Goal: Information Seeking & Learning: Learn about a topic

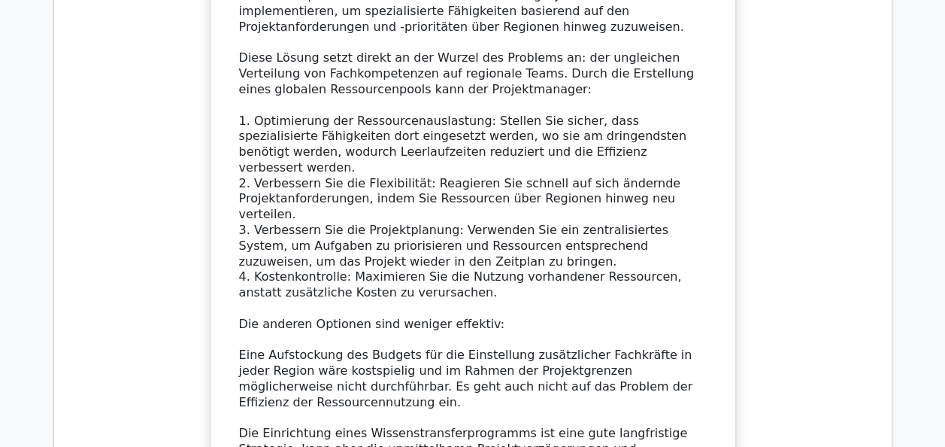
scroll to position [8319, 0]
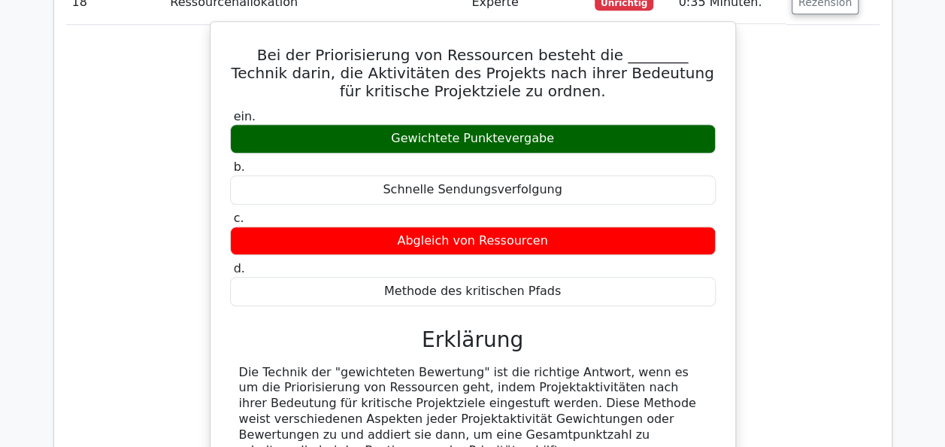
scroll to position [9146, 0]
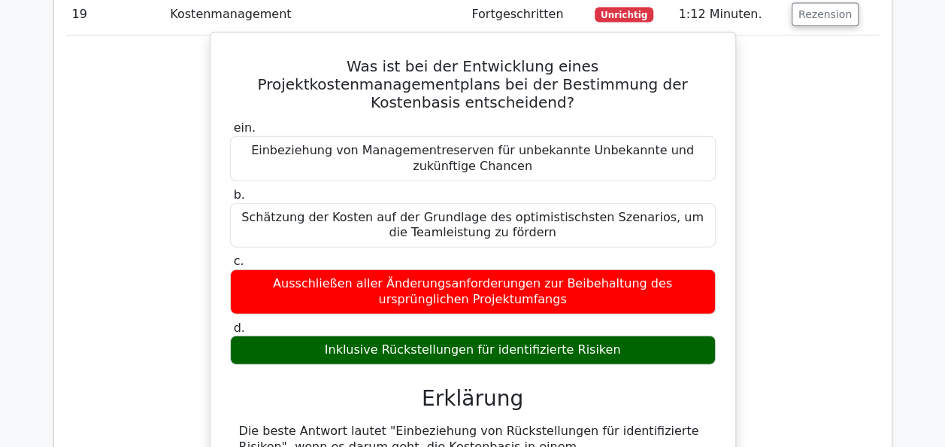
scroll to position [10471, 0]
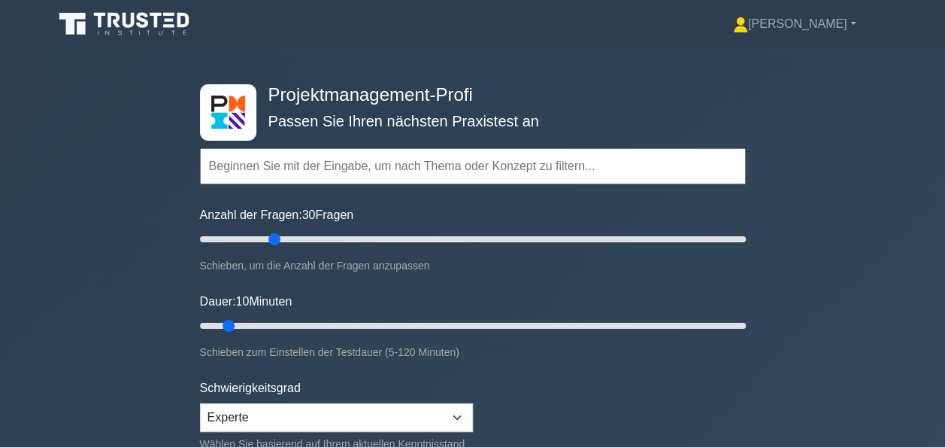
drag, startPoint x: 217, startPoint y: 237, endPoint x: 278, endPoint y: 238, distance: 60.2
type input "30"
click at [278, 238] on input "Anzahl der Fragen: 30 Fragen" at bounding box center [473, 239] width 546 height 18
drag, startPoint x: 229, startPoint y: 325, endPoint x: 361, endPoint y: 319, distance: 132.5
type input "40"
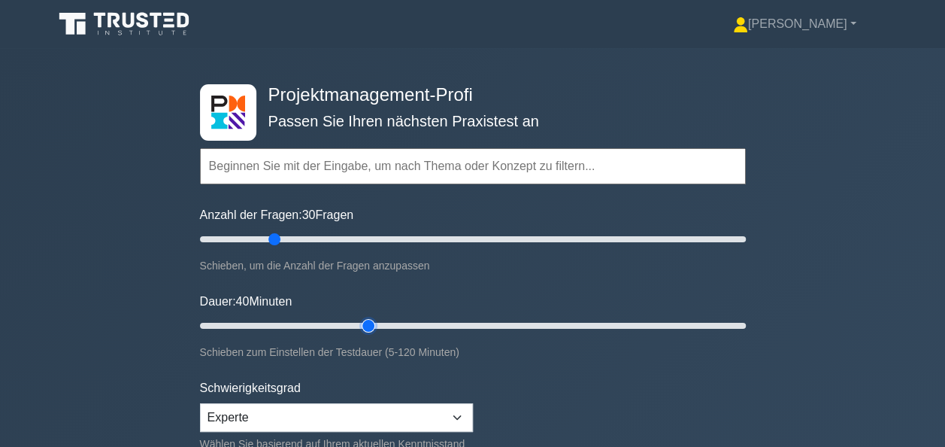
click at [361, 319] on input "Dauer: 40 Minuten" at bounding box center [473, 326] width 546 height 18
click at [233, 149] on input "text" at bounding box center [473, 166] width 546 height 36
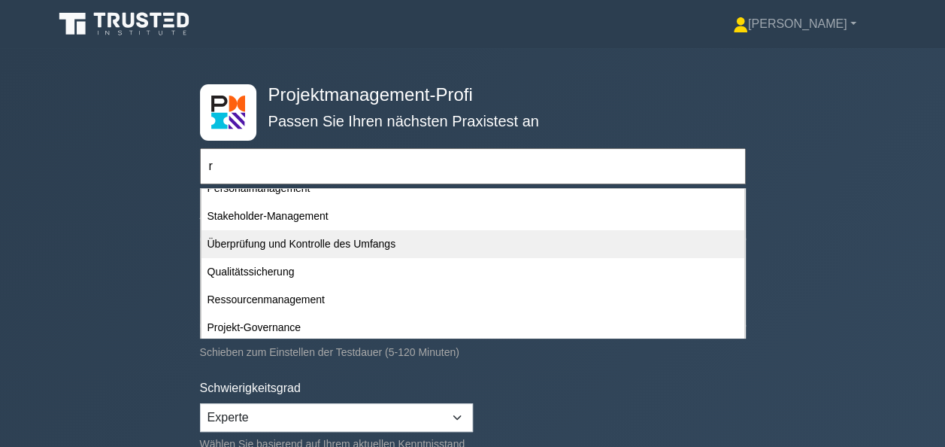
scroll to position [150, 0]
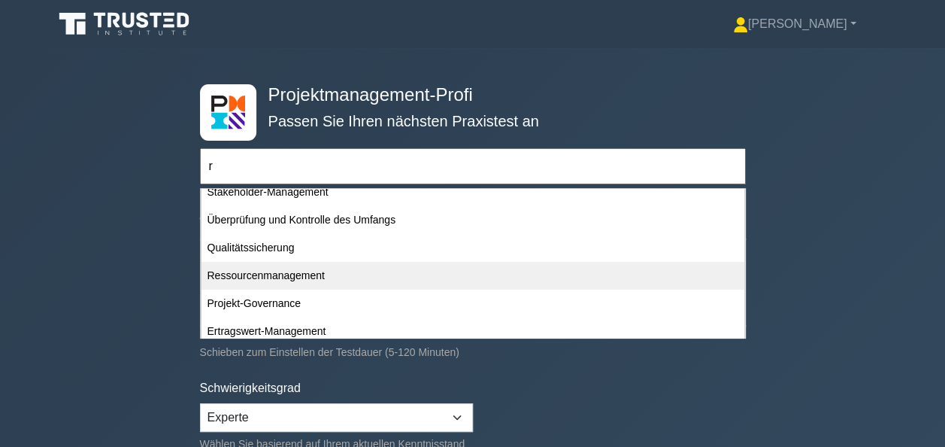
click at [290, 277] on div "Ressourcenmanagement" at bounding box center [473, 276] width 543 height 28
type input "Ressourcenmanagement"
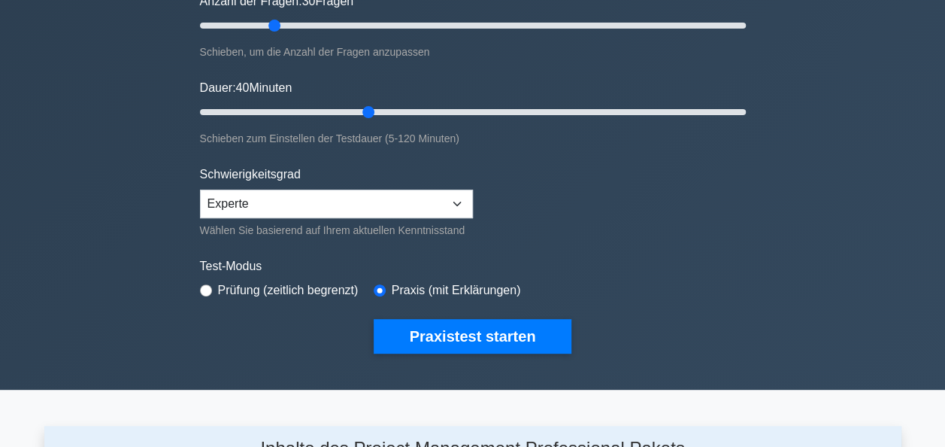
scroll to position [301, 0]
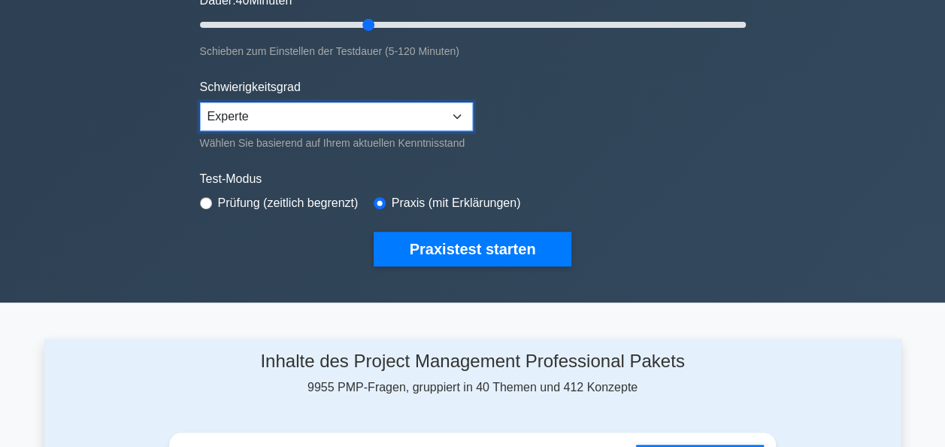
click at [455, 111] on select "Anfänger Dazwischenliegend Experte" at bounding box center [336, 116] width 273 height 29
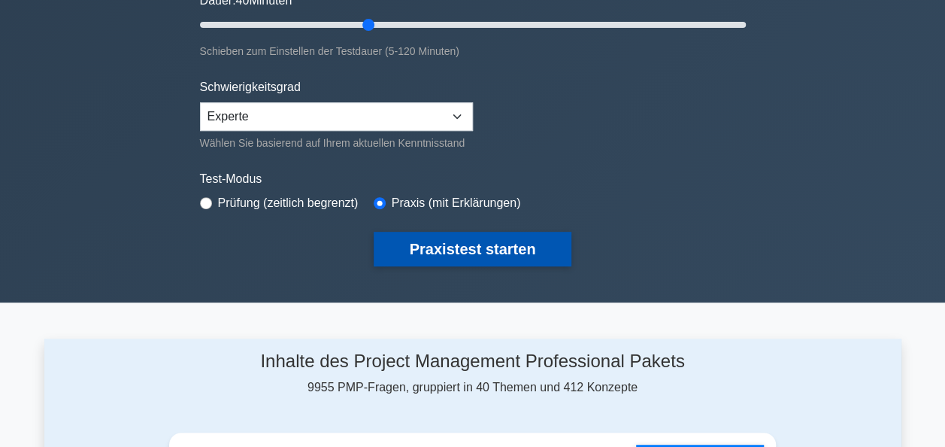
click at [441, 252] on button "Praxistest starten" at bounding box center [473, 249] width 199 height 35
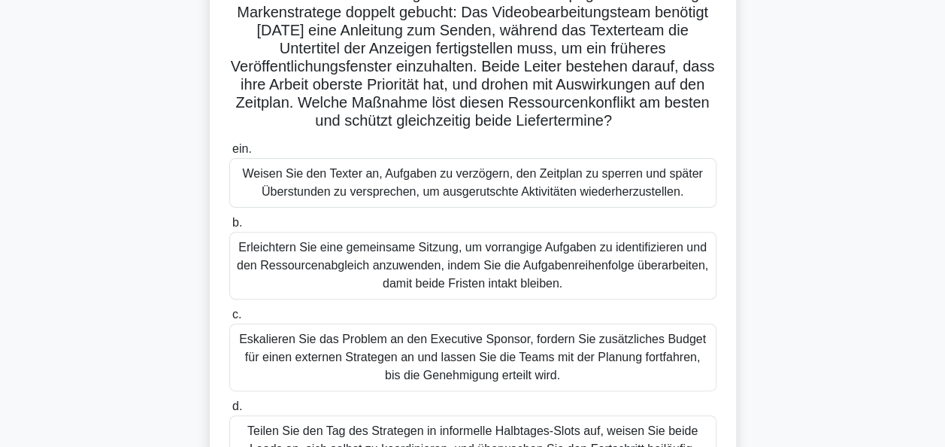
scroll to position [150, 0]
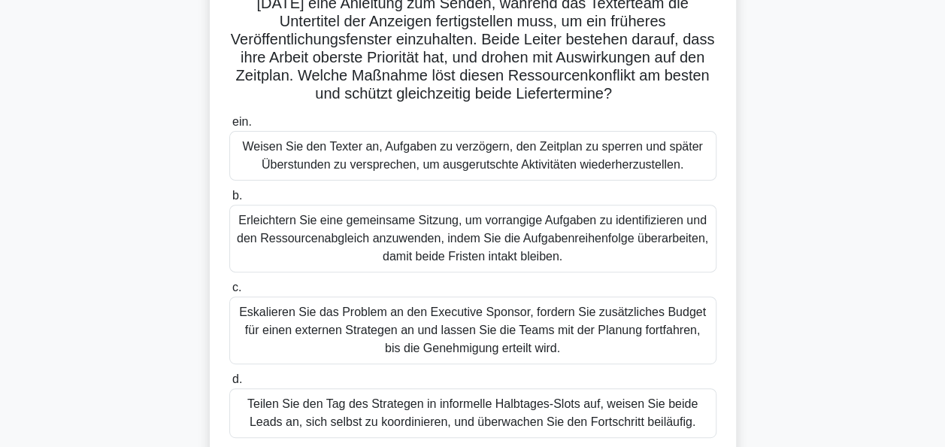
click at [422, 225] on div "Erleichtern Sie eine gemeinsame Sitzung, um vorrangige Aufgaben zu identifizier…" at bounding box center [472, 239] width 487 height 68
click at [229, 201] on input "b. Erleichtern Sie eine gemeinsame Sitzung, um vorrangige Aufgaben zu identifiz…" at bounding box center [229, 196] width 0 height 10
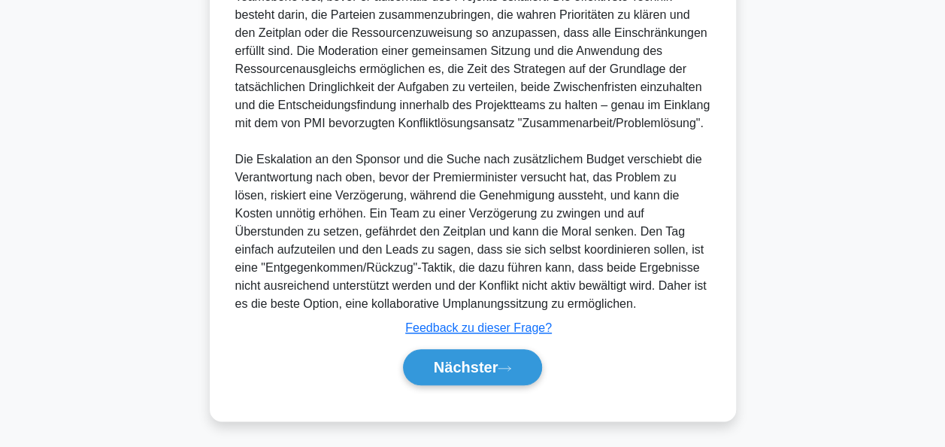
scroll to position [677, 0]
click at [501, 365] on icon at bounding box center [505, 368] width 14 height 8
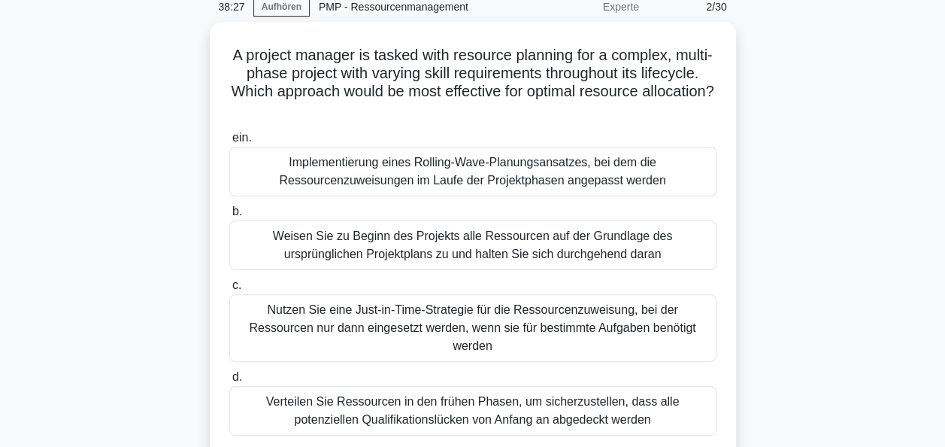
scroll to position [65, 0]
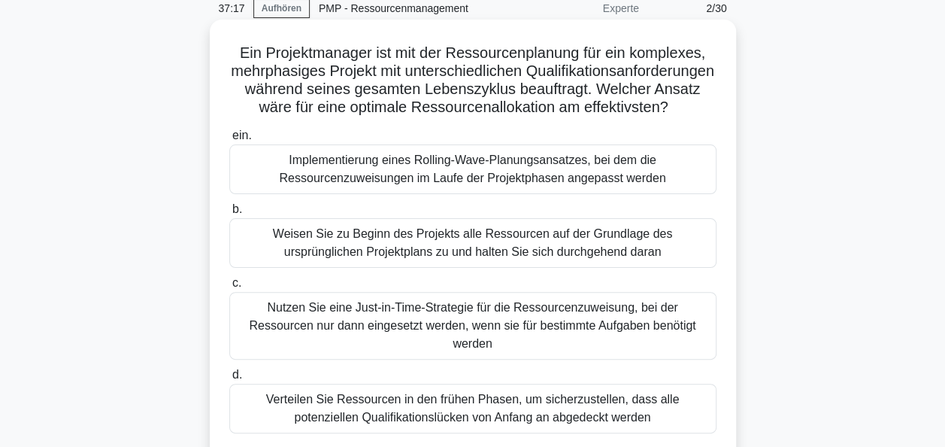
click at [420, 187] on div "Implementierung eines Rolling-Wave-Planungsansatzes, bei dem die Ressourcenzuwe…" at bounding box center [472, 169] width 487 height 50
click at [229, 141] on input "ein. Implementierung eines Rolling-Wave-Planungsansatzes, bei dem die Ressource…" at bounding box center [229, 136] width 0 height 10
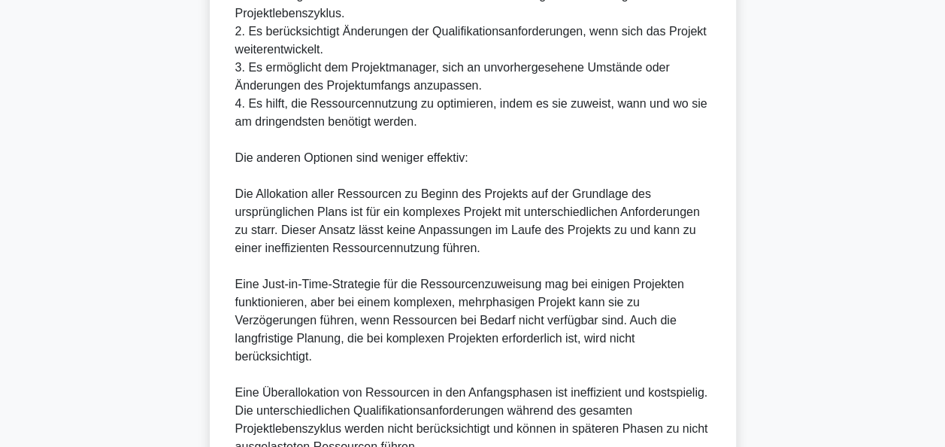
scroll to position [817, 0]
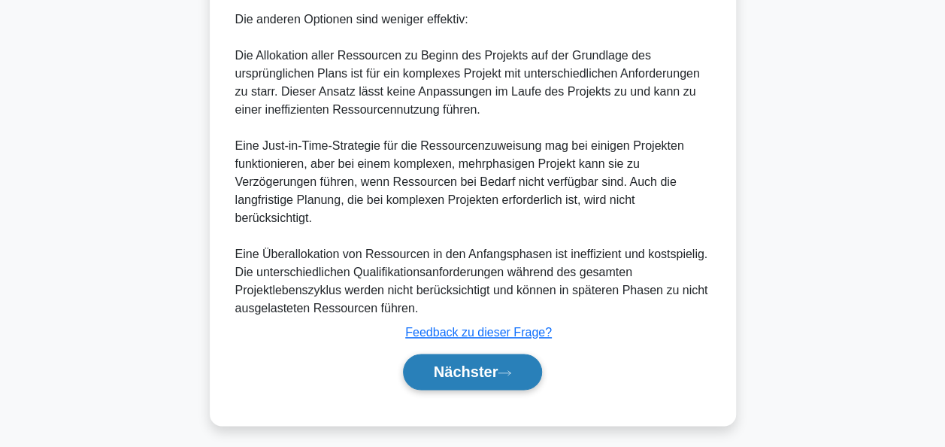
click at [430, 366] on button "Nächster" at bounding box center [473, 371] width 140 height 36
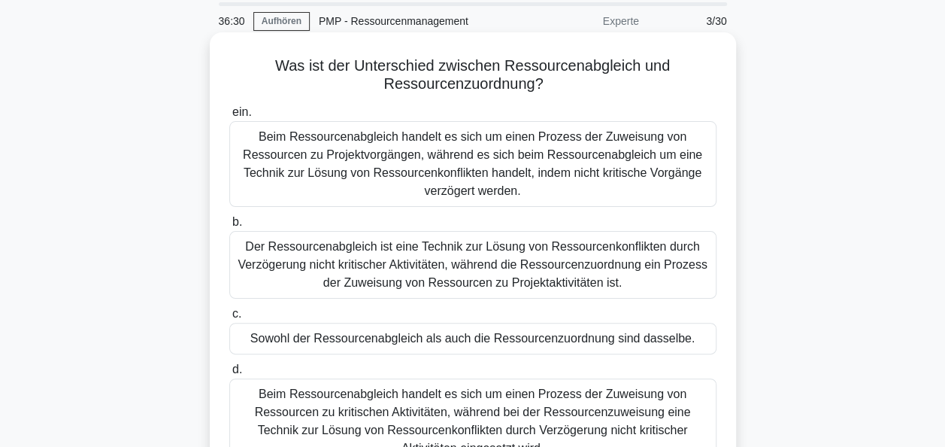
scroll to position [75, 0]
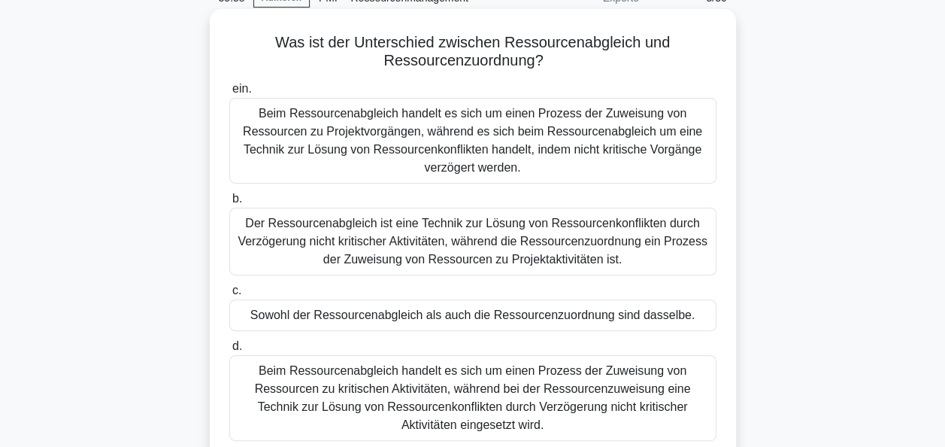
click at [426, 135] on div "Beim Ressourcenabgleich handelt es sich um einen Prozess der Zuweisung von Ress…" at bounding box center [472, 141] width 487 height 86
click at [229, 94] on input "ein. Beim Ressourcenabgleich handelt es sich um einen Prozess der Zuweisung von…" at bounding box center [229, 89] width 0 height 10
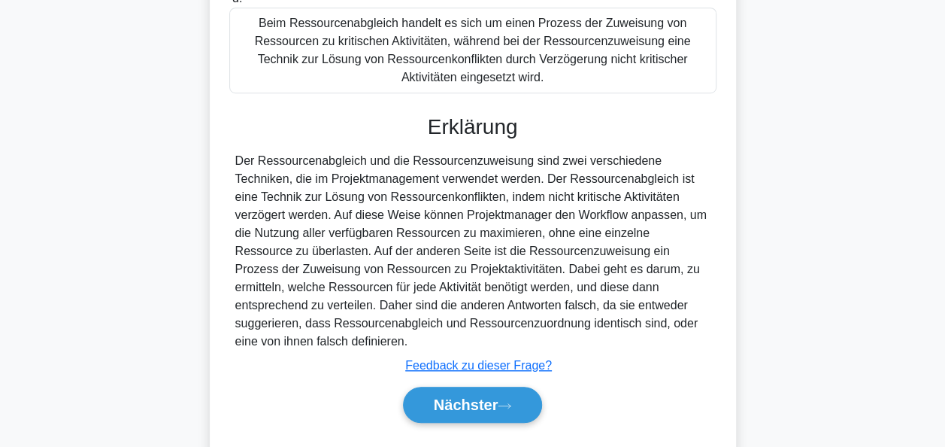
scroll to position [444, 0]
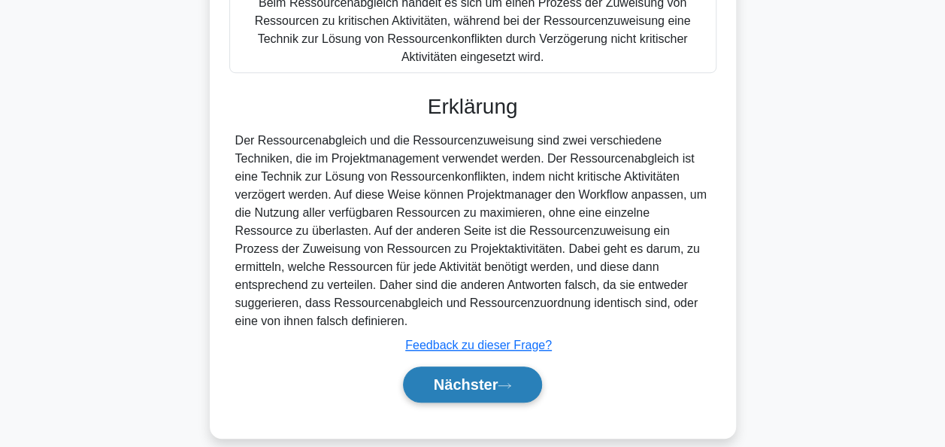
click at [471, 376] on font "Nächster" at bounding box center [466, 384] width 65 height 17
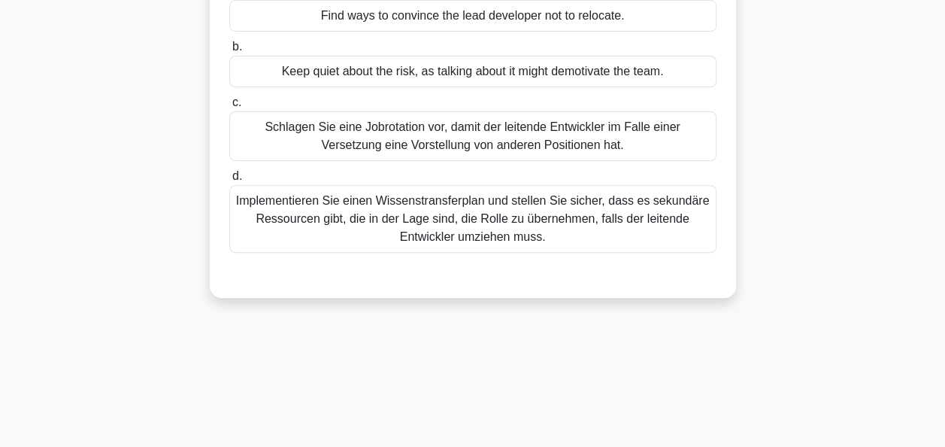
scroll to position [65, 0]
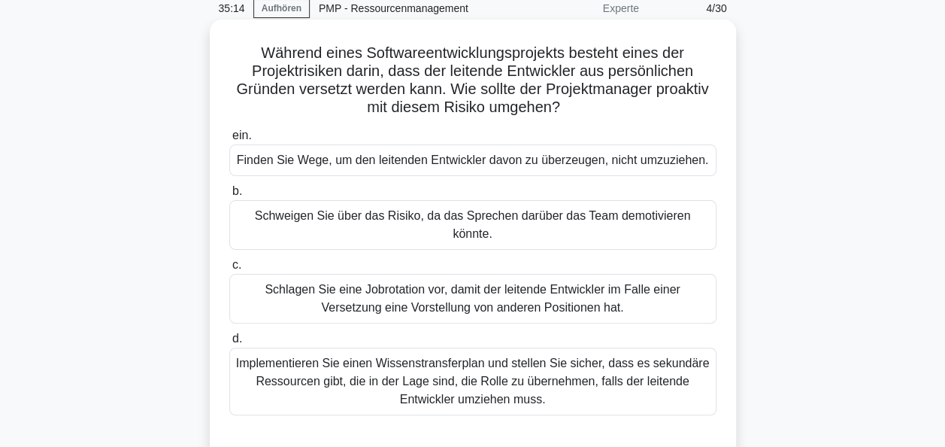
click at [480, 368] on div "Implementieren Sie einen Wissenstransferplan und stellen Sie sicher, dass es se…" at bounding box center [472, 381] width 487 height 68
click at [229, 344] on input "d. Implementieren Sie einen Wissenstransferplan und stellen Sie sicher, dass es…" at bounding box center [229, 339] width 0 height 10
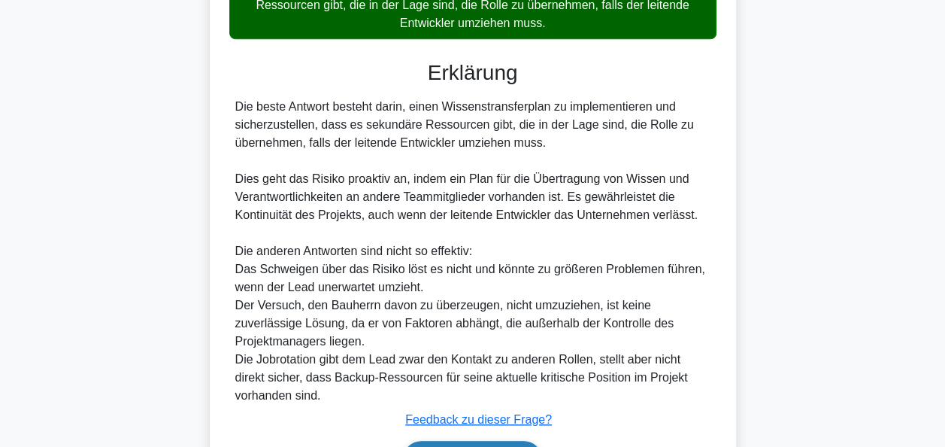
scroll to position [514, 0]
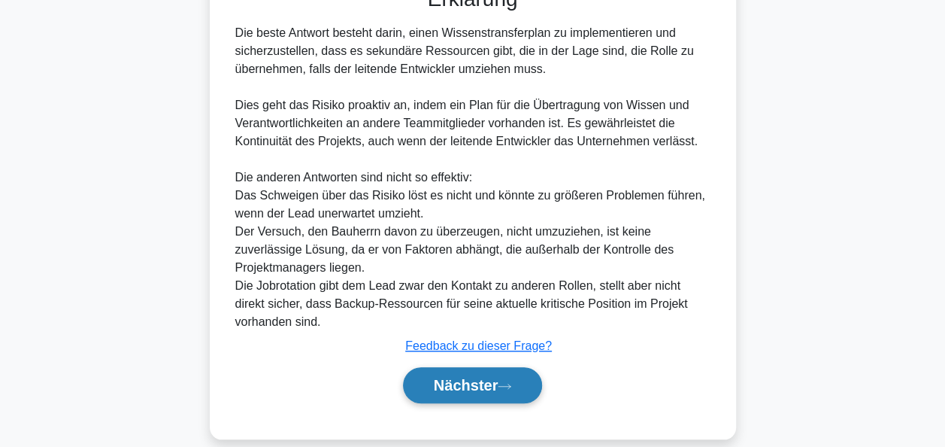
click at [470, 377] on font "Nächster" at bounding box center [466, 385] width 65 height 17
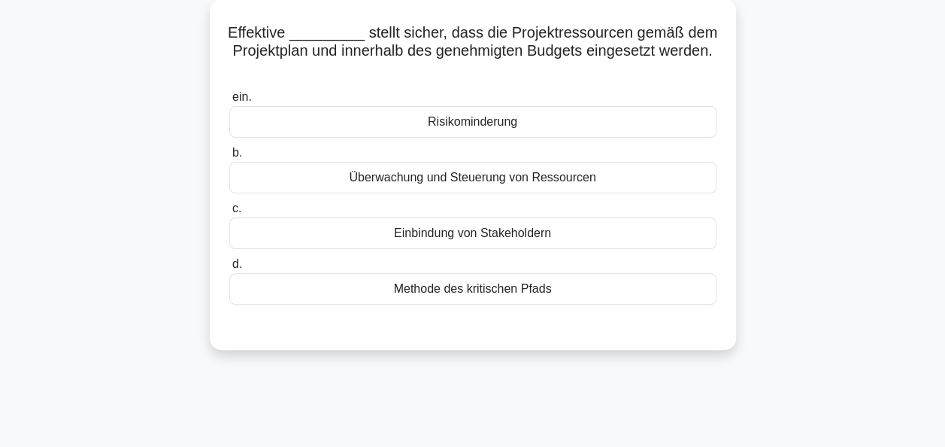
scroll to position [0, 0]
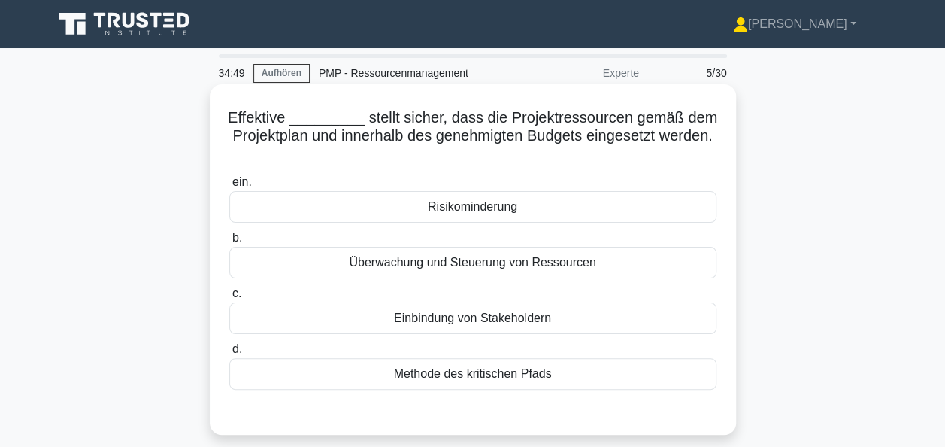
click at [490, 271] on div "Überwachung und Steuerung von Ressourcen" at bounding box center [472, 263] width 487 height 32
click at [229, 243] on input "b. Überwachung und Steuerung von Ressourcen" at bounding box center [229, 238] width 0 height 10
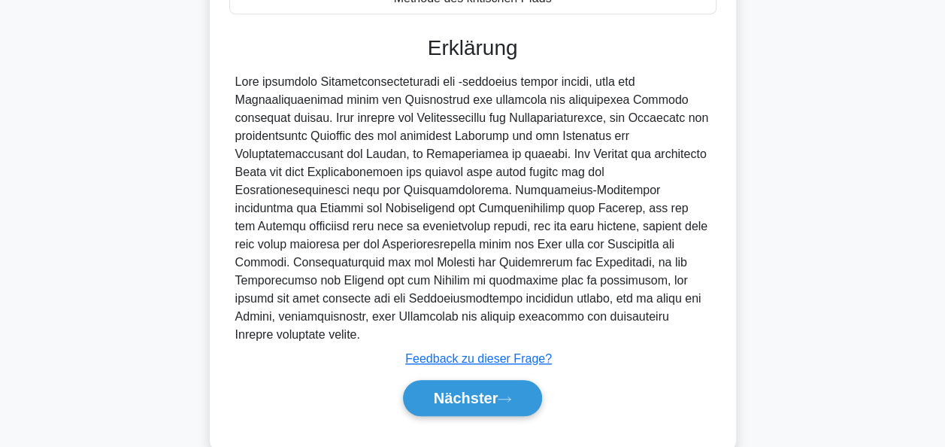
scroll to position [376, 0]
click at [455, 389] on font "Nächster" at bounding box center [466, 397] width 65 height 17
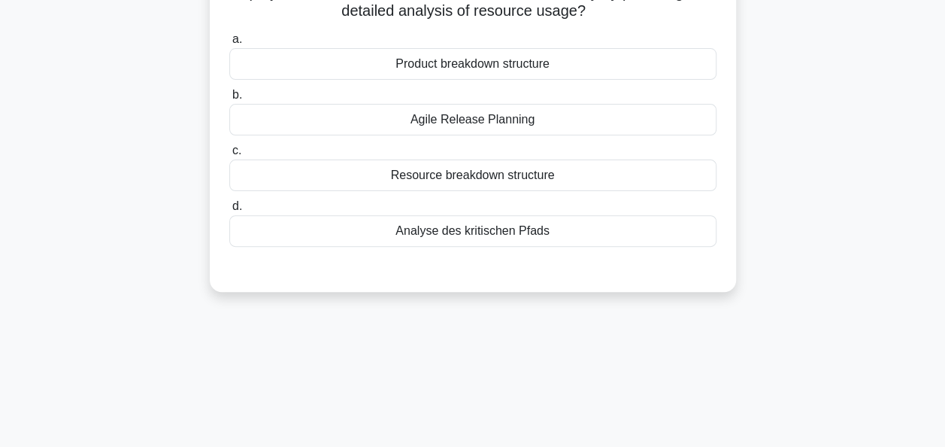
scroll to position [65, 0]
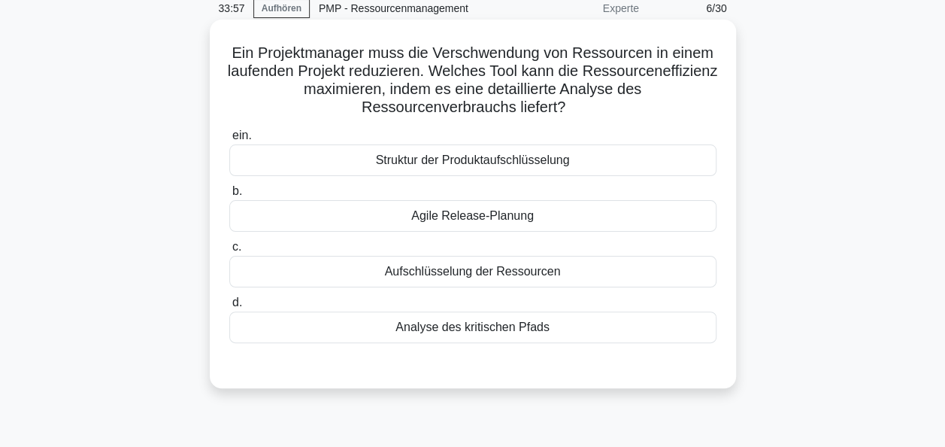
click at [470, 268] on div "Aufschlüsselung der Ressourcen" at bounding box center [472, 272] width 487 height 32
click at [229, 252] on input "c. Aufschlüsselung der Ressourcen" at bounding box center [229, 247] width 0 height 10
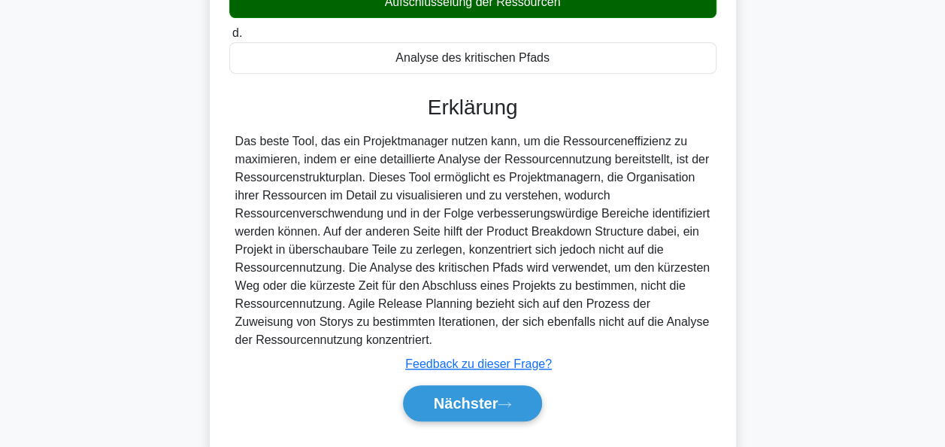
scroll to position [370, 0]
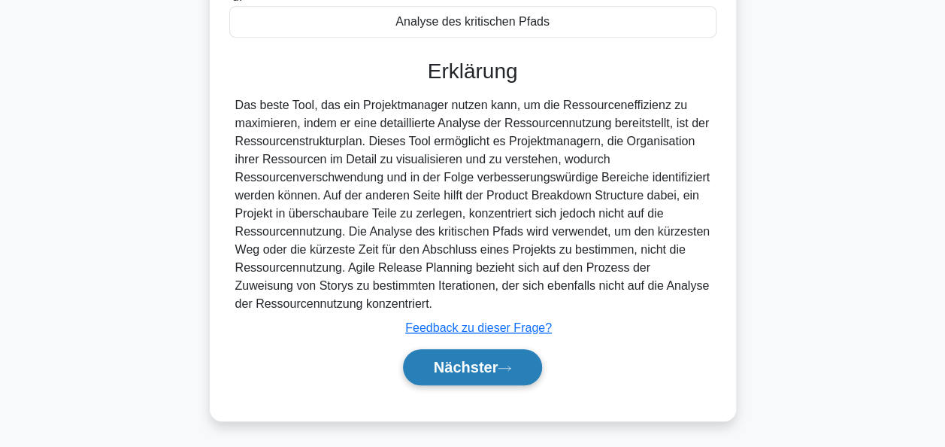
click at [468, 352] on button "Nächster" at bounding box center [473, 367] width 140 height 36
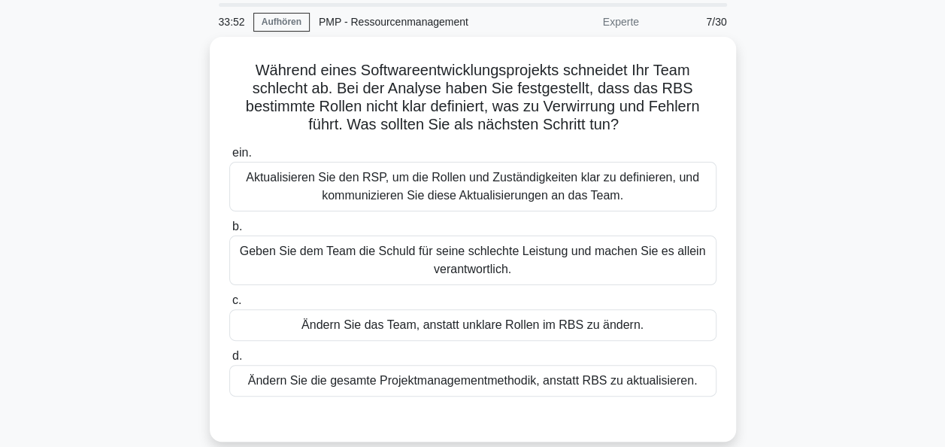
scroll to position [75, 0]
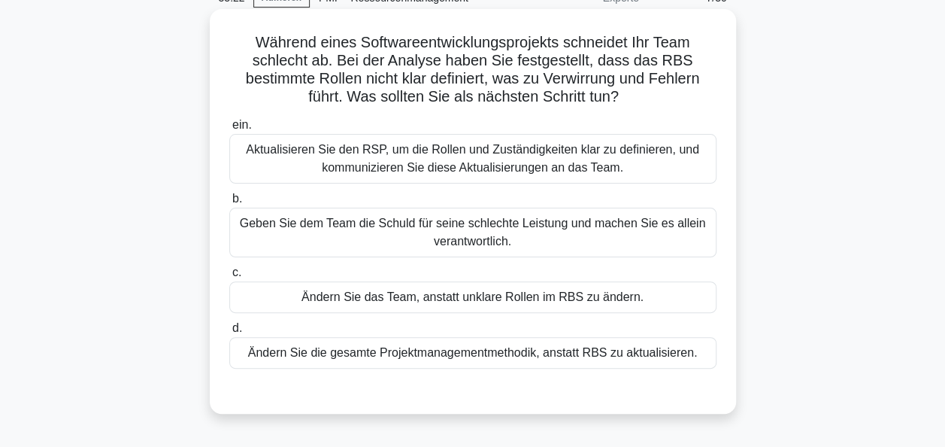
click at [445, 138] on div "Aktualisieren Sie den RSP, um die Rollen und Zuständigkeiten klar zu definieren…" at bounding box center [472, 159] width 487 height 50
click at [229, 130] on input "ein. Aktualisieren Sie den RSP, um die Rollen und Zuständigkeiten klar zu defin…" at bounding box center [229, 125] width 0 height 10
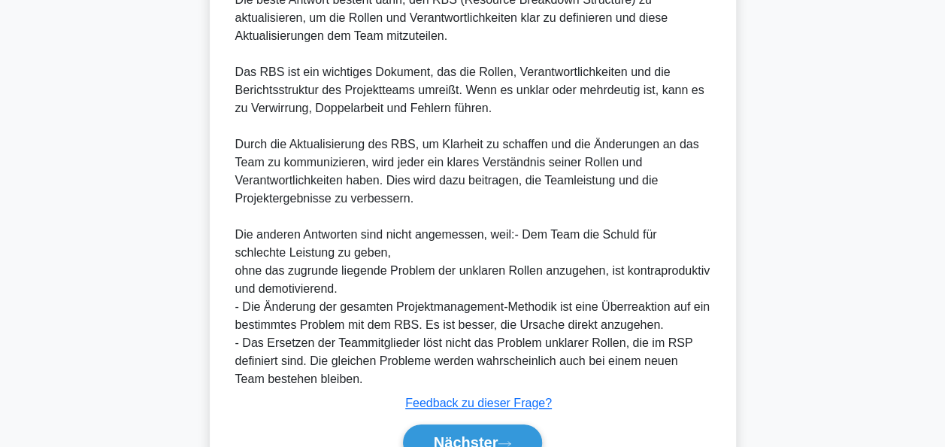
scroll to position [526, 0]
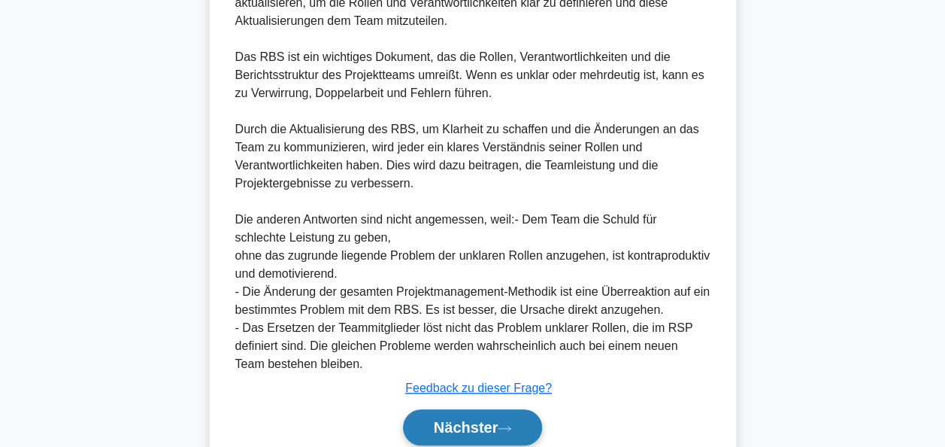
click at [457, 420] on font "Nächster" at bounding box center [466, 427] width 65 height 17
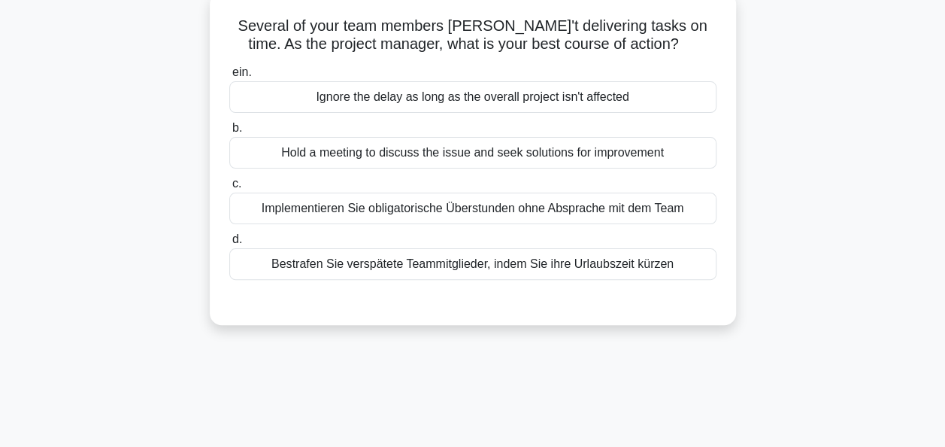
scroll to position [0, 0]
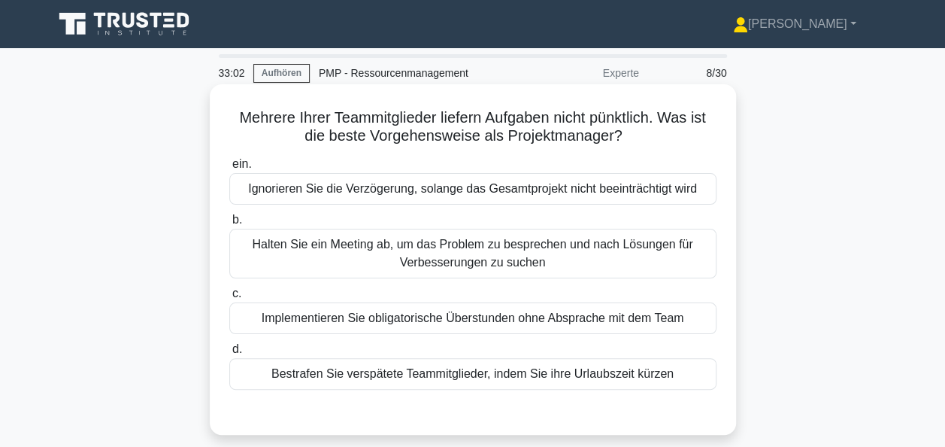
click at [454, 256] on div "Halten Sie ein Meeting ab, um das Problem zu besprechen und nach Lösungen für V…" at bounding box center [472, 254] width 487 height 50
click at [229, 225] on input "b. Halten Sie ein Meeting ab, um das Problem zu besprechen und nach Lösungen fü…" at bounding box center [229, 220] width 0 height 10
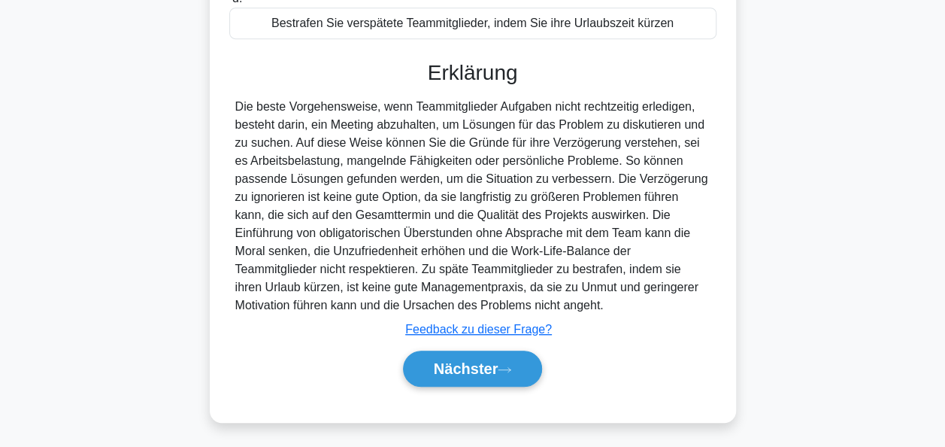
scroll to position [365, 0]
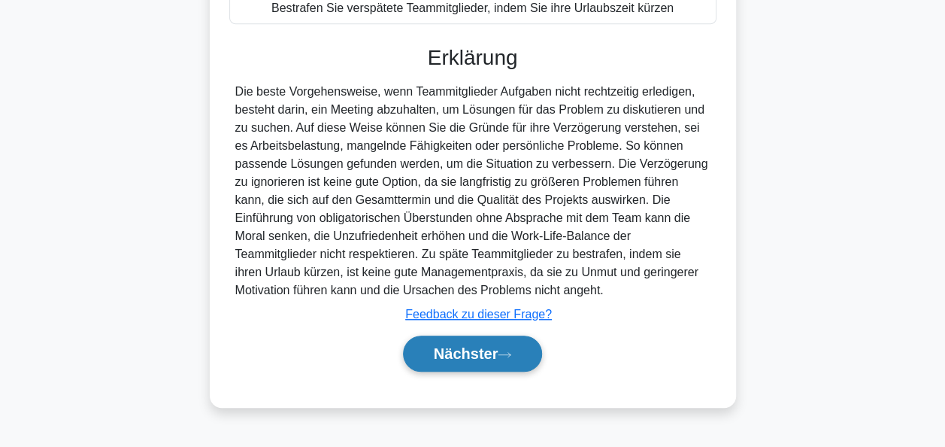
click at [477, 358] on button "Nächster" at bounding box center [473, 353] width 140 height 36
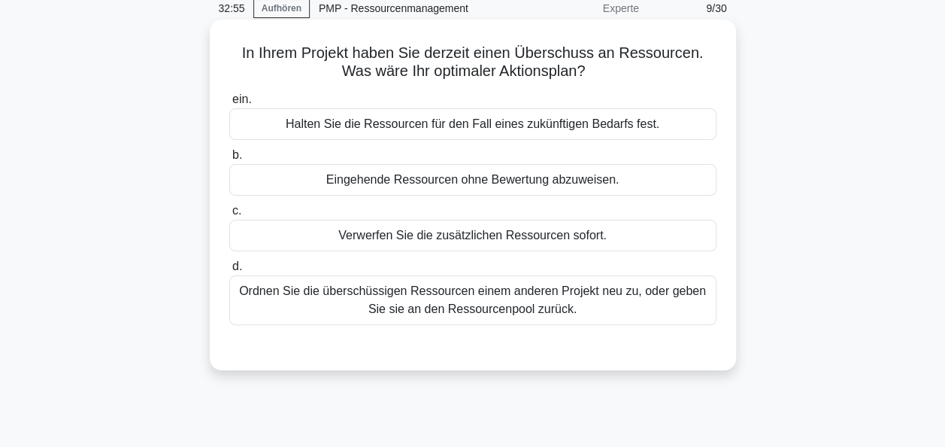
scroll to position [0, 0]
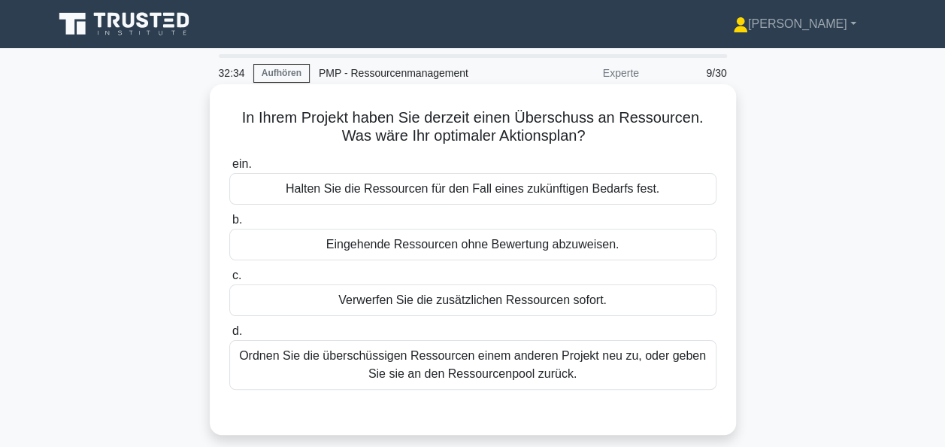
click at [471, 365] on div "Ordnen Sie die überschüssigen Ressourcen einem anderen Projekt neu zu, oder geb…" at bounding box center [472, 365] width 487 height 50
click at [229, 336] on input "d. Ordnen Sie die überschüssigen Ressourcen einem anderen Projekt neu zu, oder …" at bounding box center [229, 331] width 0 height 10
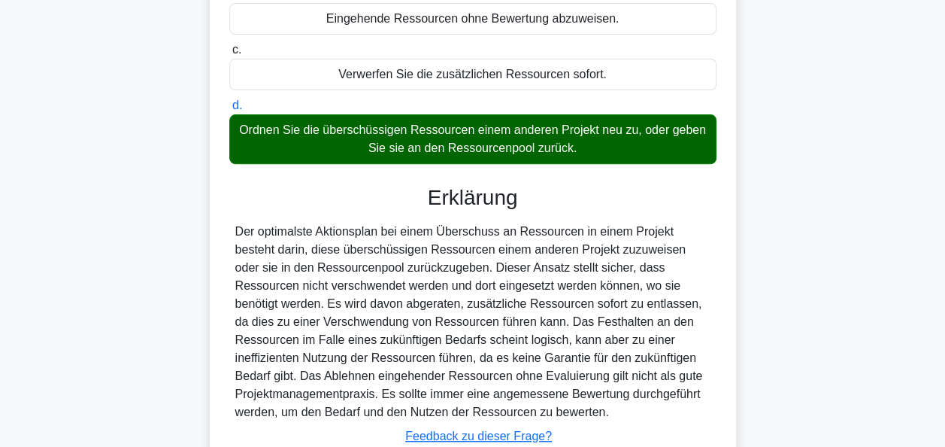
scroll to position [365, 0]
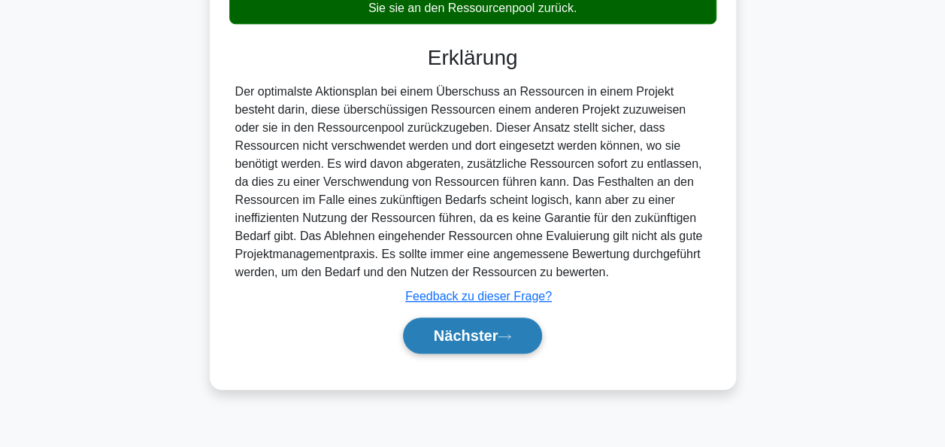
click at [487, 329] on font "Nächster" at bounding box center [466, 335] width 65 height 17
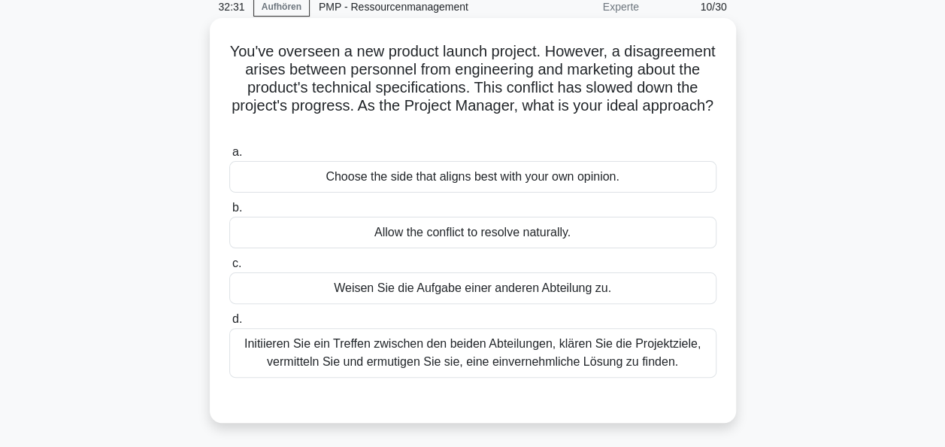
scroll to position [65, 0]
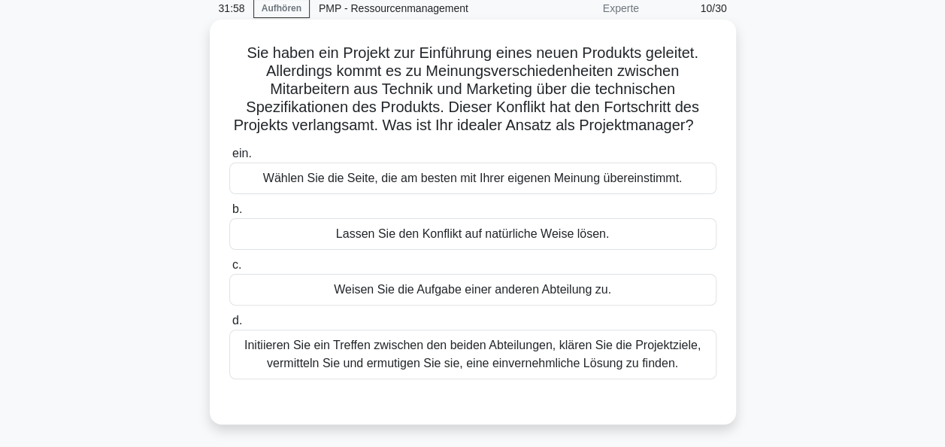
click at [533, 348] on div "Initiieren Sie ein Treffen zwischen den beiden Abteilungen, klären Sie die Proj…" at bounding box center [472, 354] width 487 height 50
click at [229, 326] on input "d. Initiieren Sie ein Treffen zwischen den beiden Abteilungen, klären Sie die P…" at bounding box center [229, 321] width 0 height 10
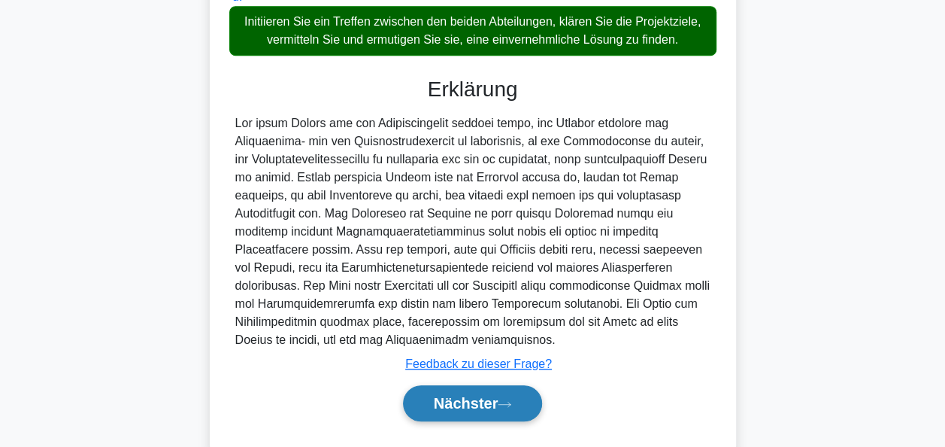
scroll to position [424, 0]
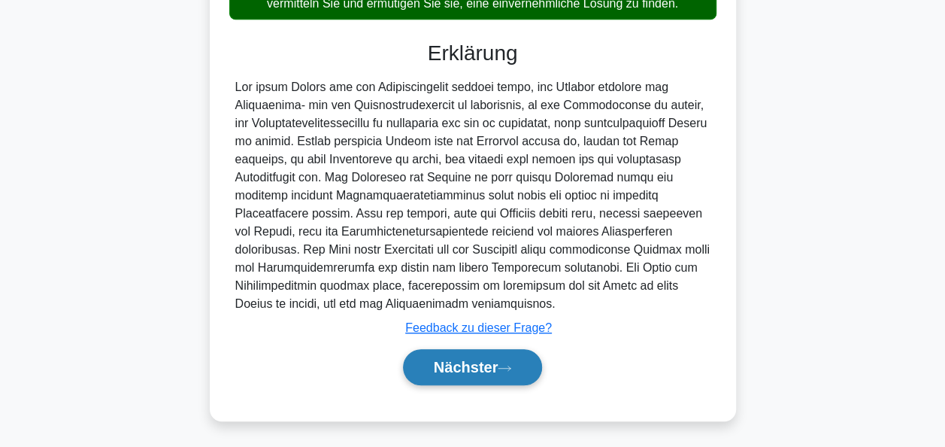
click at [496, 365] on font "Nächster" at bounding box center [466, 367] width 65 height 17
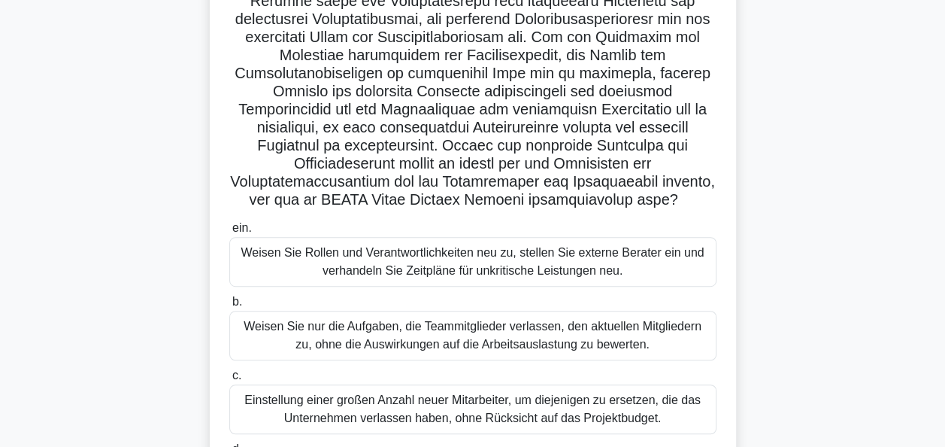
scroll to position [290, 0]
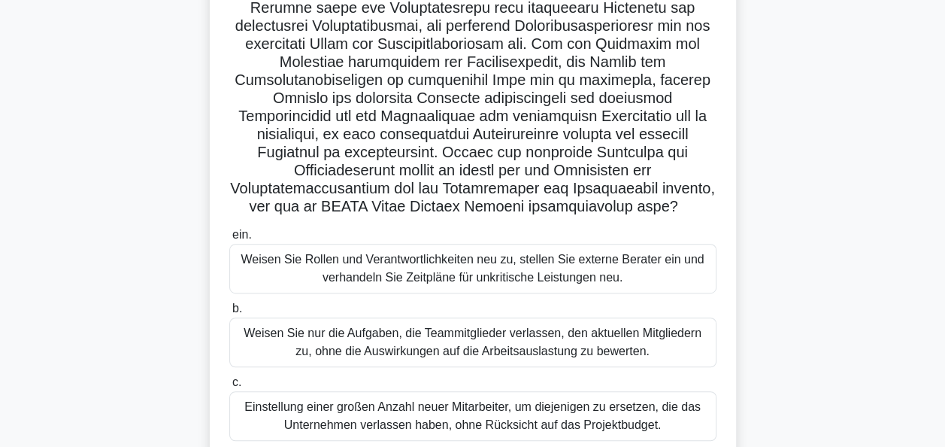
click at [471, 275] on div "Weisen Sie Rollen und Verantwortlichkeiten neu zu, stellen Sie externe Berater …" at bounding box center [472, 269] width 487 height 50
click at [229, 240] on input "ein. Weisen Sie Rollen und Verantwortlichkeiten neu zu, stellen Sie externe Ber…" at bounding box center [229, 235] width 0 height 10
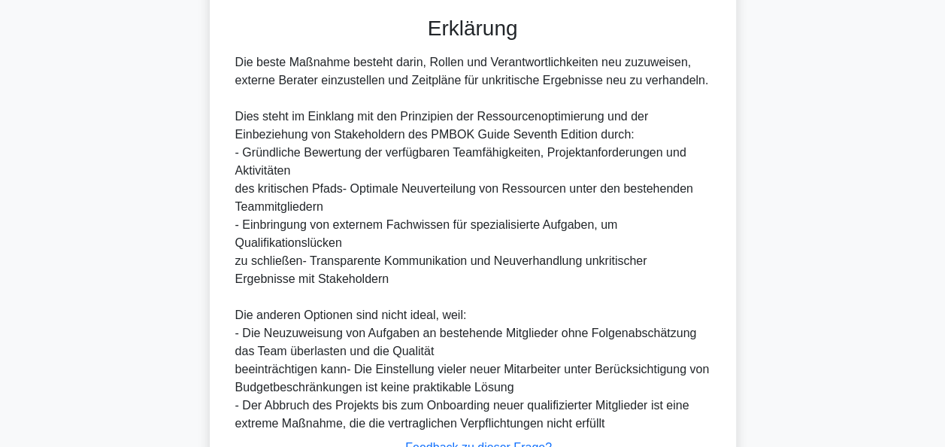
scroll to position [948, 0]
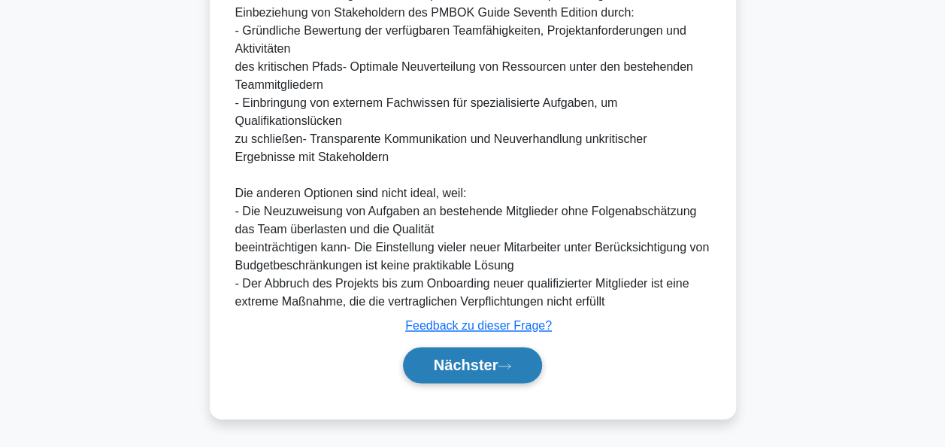
click at [476, 357] on font "Nächster" at bounding box center [466, 364] width 65 height 17
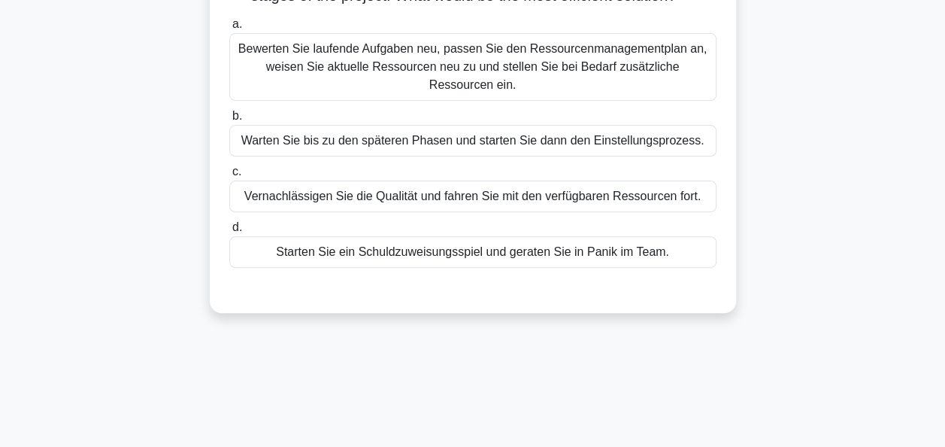
scroll to position [65, 0]
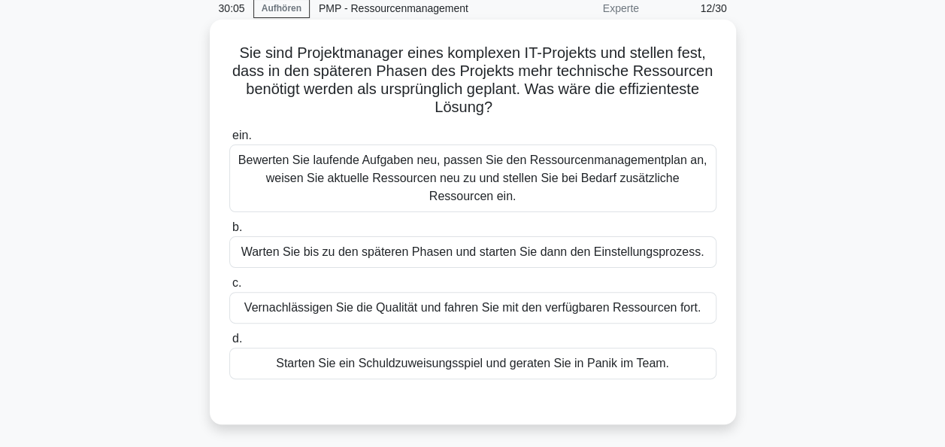
click at [486, 176] on div "Bewerten Sie laufende Aufgaben neu, passen Sie den Ressourcenmanagementplan an,…" at bounding box center [472, 178] width 487 height 68
click at [229, 141] on input "ein. Bewerten Sie laufende Aufgaben neu, passen Sie den Ressourcenmanagementpla…" at bounding box center [229, 136] width 0 height 10
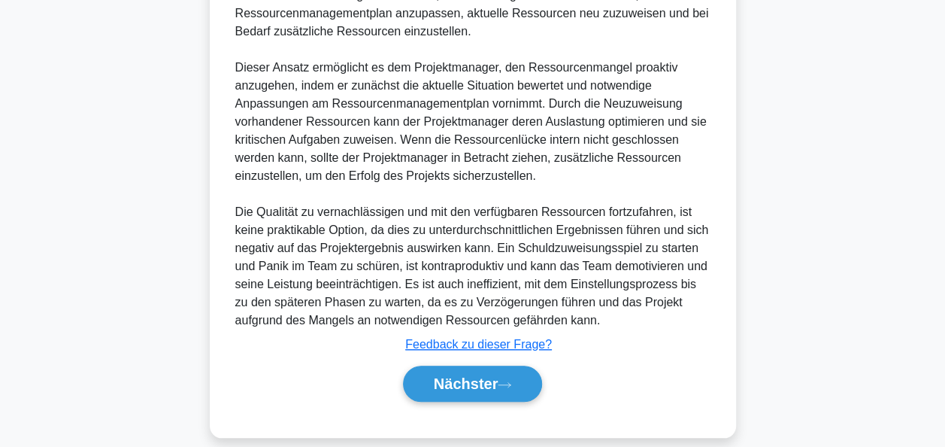
scroll to position [532, 0]
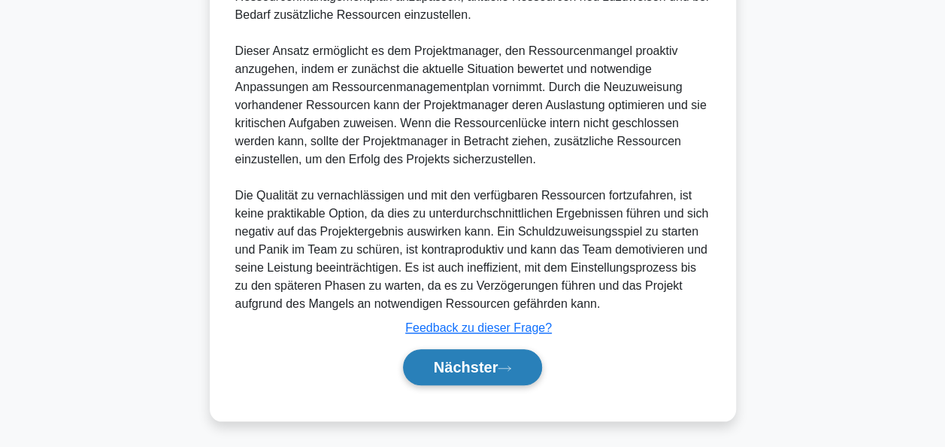
click at [472, 354] on button "Nächster" at bounding box center [473, 367] width 140 height 36
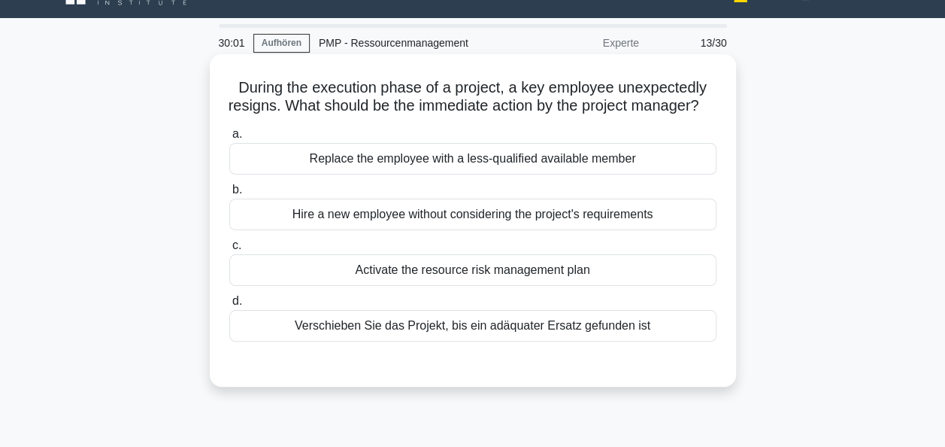
scroll to position [0, 0]
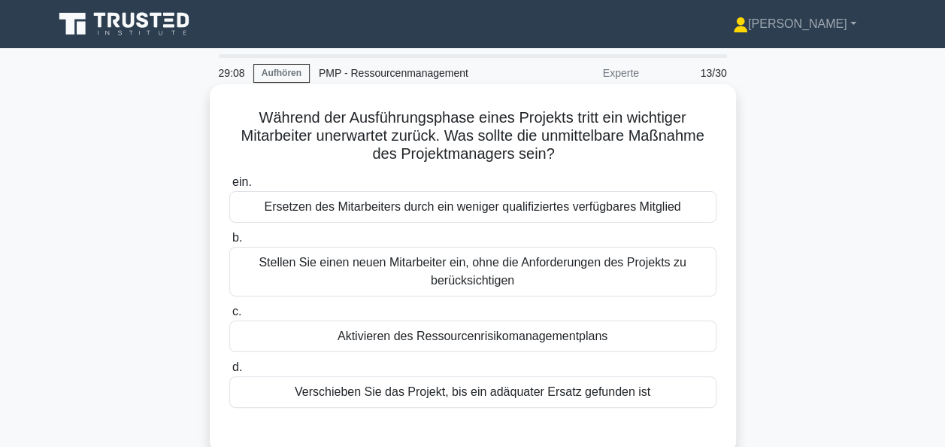
click at [450, 337] on div "Aktivieren des Ressourcenrisikomanagementplans" at bounding box center [472, 336] width 487 height 32
click at [229, 317] on input "c. Aktivieren des Ressourcenrisikomanagementplans" at bounding box center [229, 312] width 0 height 10
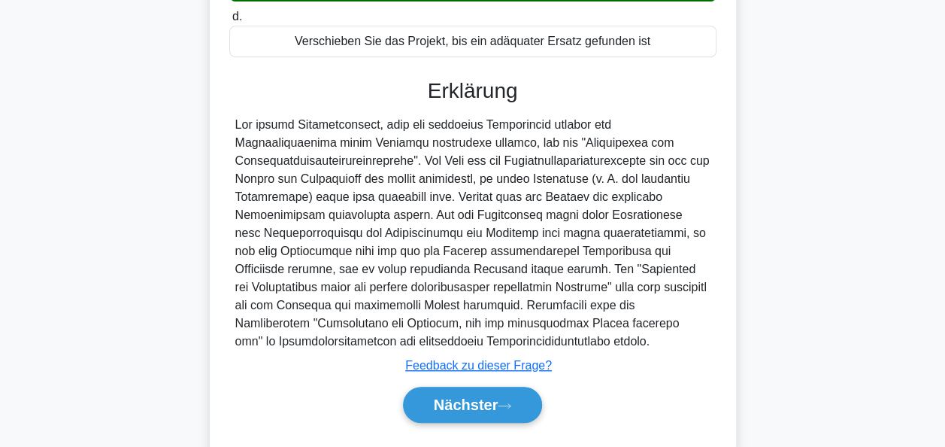
scroll to position [388, 0]
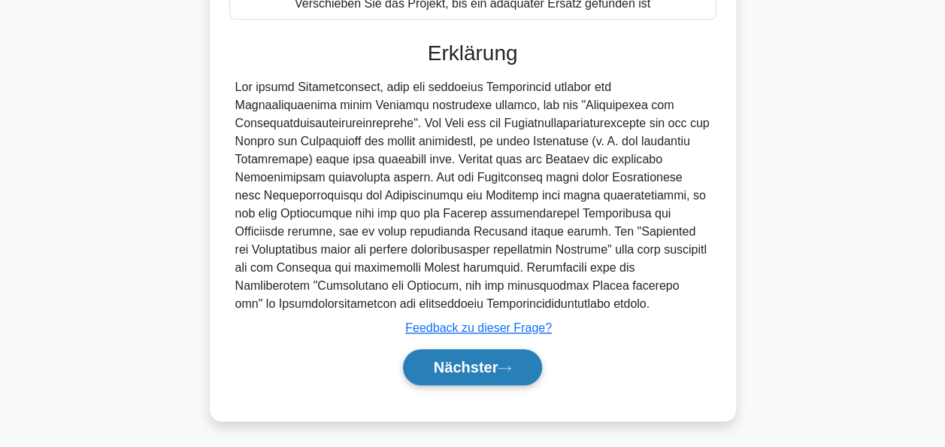
click at [492, 372] on font "Nächster" at bounding box center [466, 367] width 65 height 17
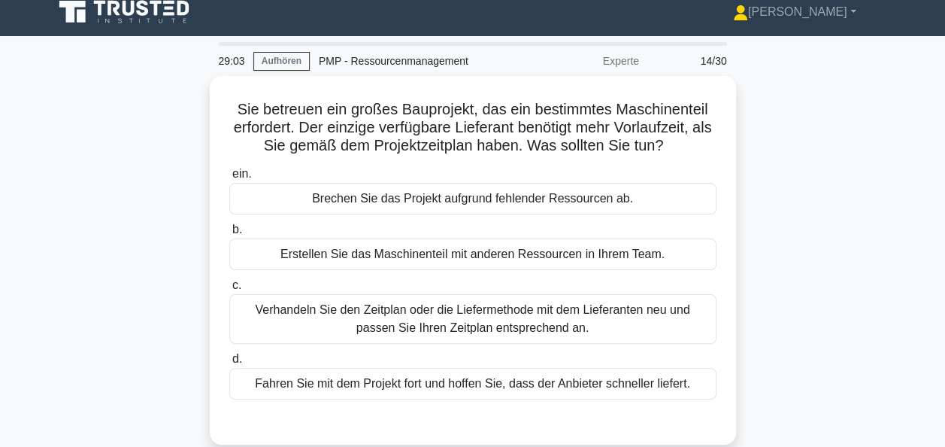
scroll to position [0, 0]
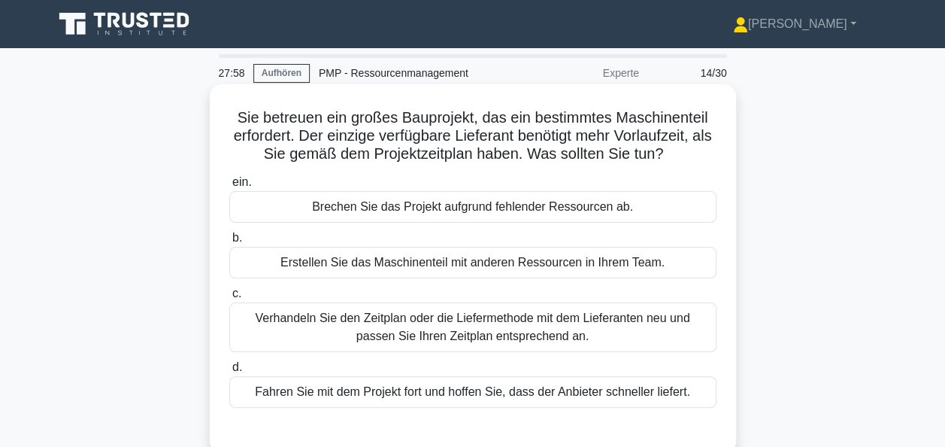
click at [450, 325] on div "Verhandeln Sie den Zeitplan oder die Liefermethode mit dem Lieferanten neu und …" at bounding box center [472, 327] width 487 height 50
click at [229, 299] on input "c. Verhandeln Sie den Zeitplan oder die Liefermethode mit dem Lieferanten neu u…" at bounding box center [229, 294] width 0 height 10
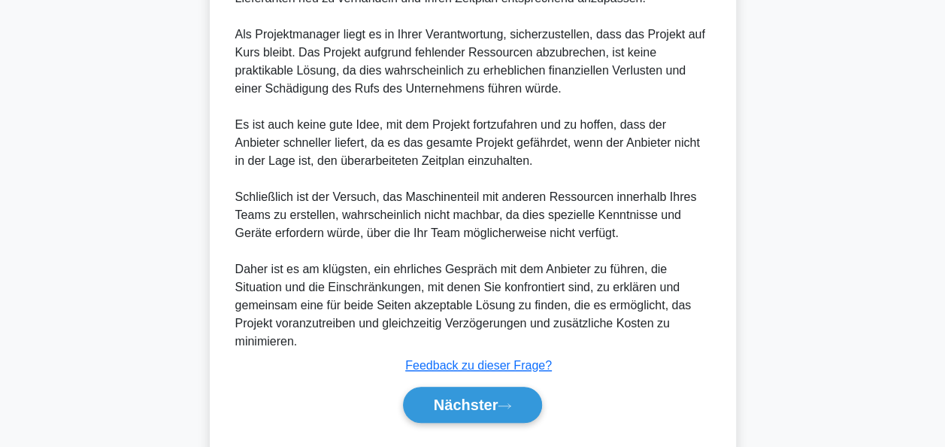
scroll to position [532, 0]
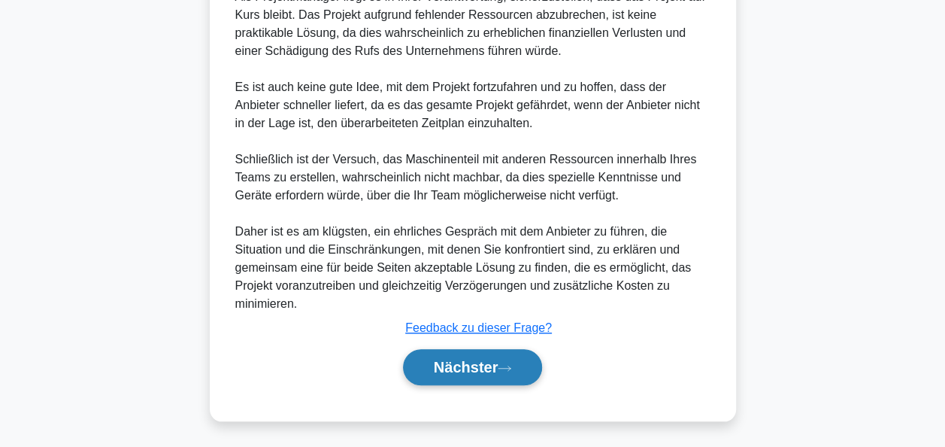
click at [480, 362] on font "Nächster" at bounding box center [466, 367] width 65 height 17
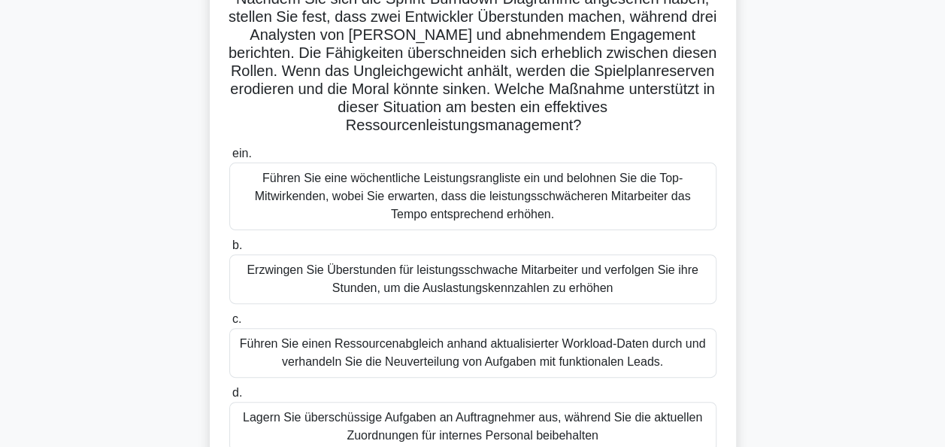
scroll to position [150, 0]
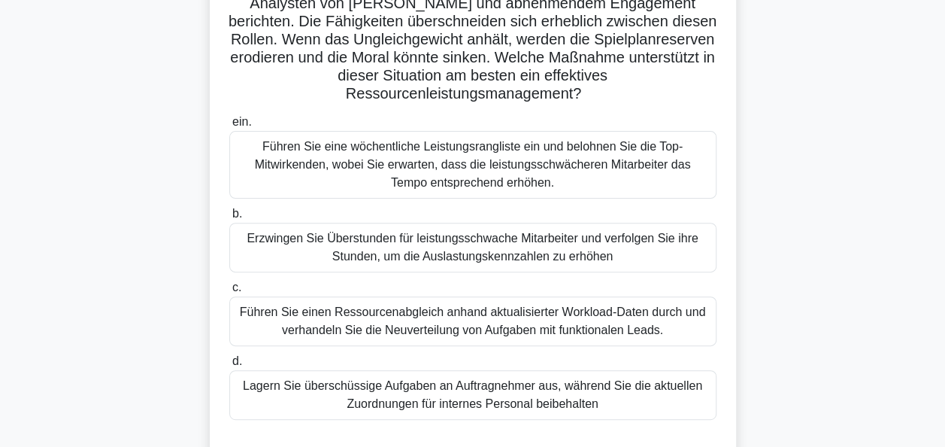
click at [431, 335] on div "Führen Sie einen Ressourcenabgleich anhand aktualisierter Workload-Daten durch …" at bounding box center [472, 321] width 487 height 50
click at [229, 293] on input "c. Führen Sie einen Ressourcenabgleich anhand aktualisierter Workload-Daten dur…" at bounding box center [229, 288] width 0 height 10
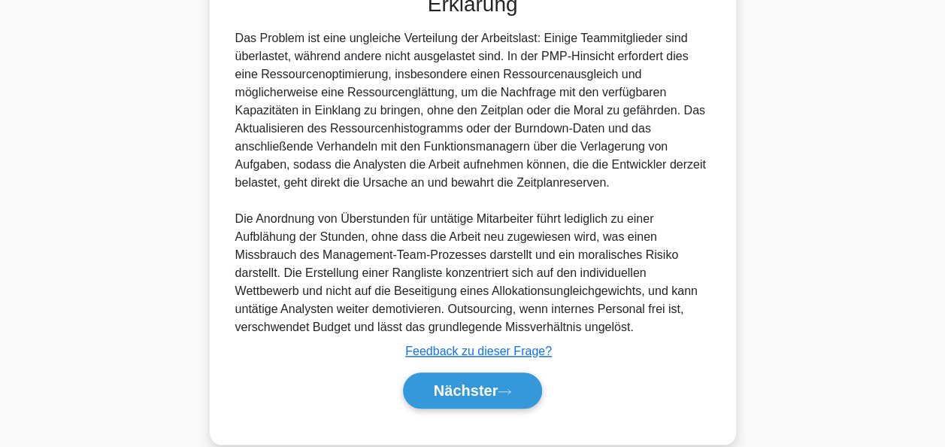
scroll to position [602, 0]
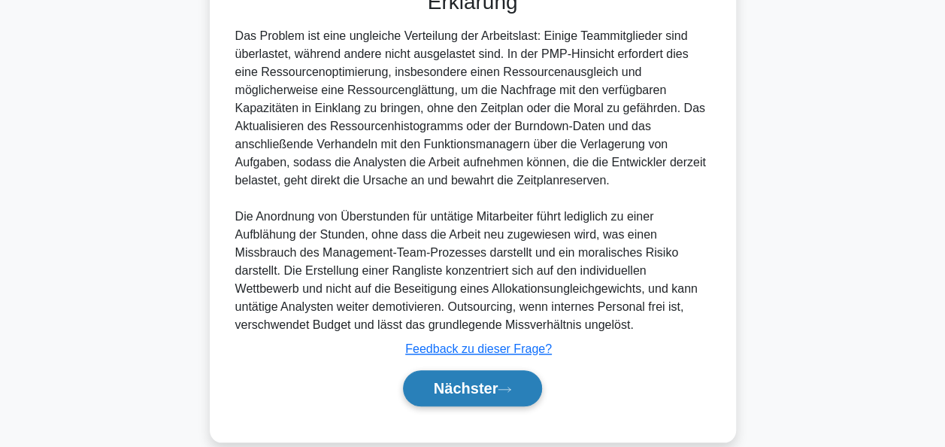
click at [456, 381] on font "Nächster" at bounding box center [466, 388] width 65 height 17
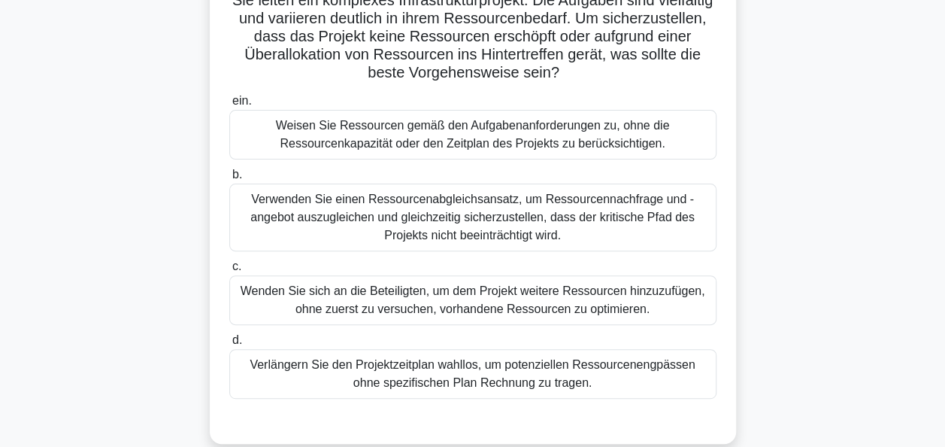
scroll to position [140, 0]
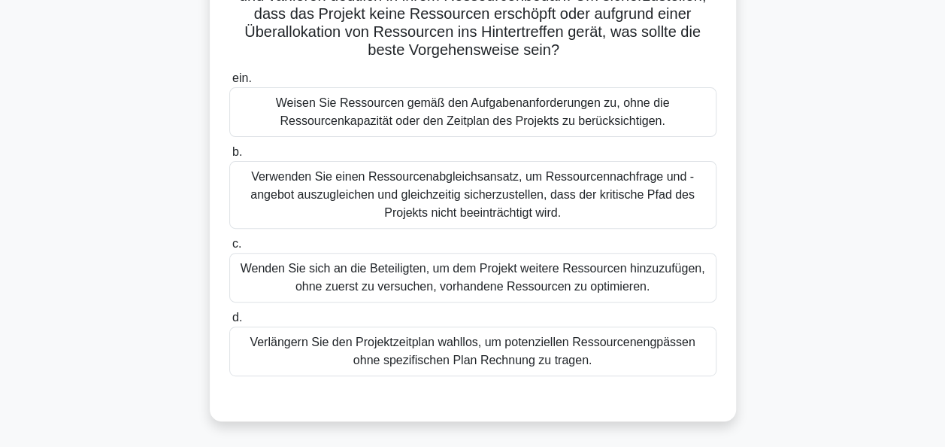
click at [468, 186] on div "Verwenden Sie einen Ressourcenabgleichsansatz, um Ressourcennachfrage und -ange…" at bounding box center [472, 195] width 487 height 68
click at [229, 157] on input "b. Verwenden Sie einen Ressourcenabgleichsansatz, um Ressourcennachfrage und -a…" at bounding box center [229, 152] width 0 height 10
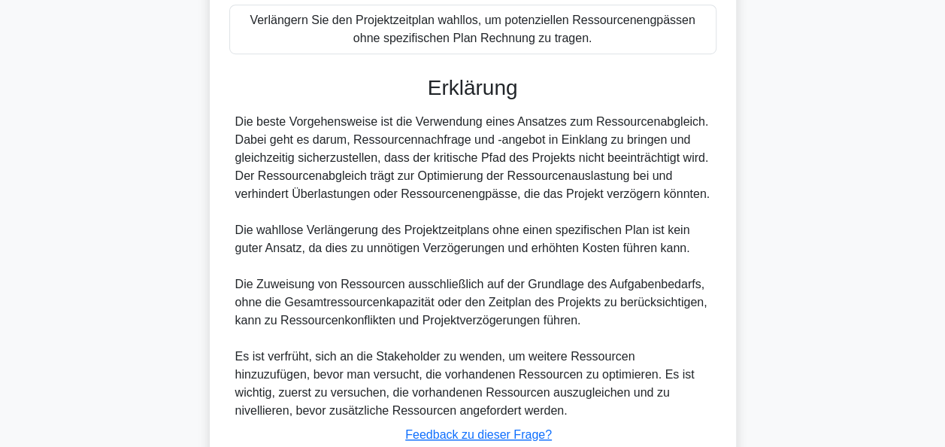
scroll to position [569, 0]
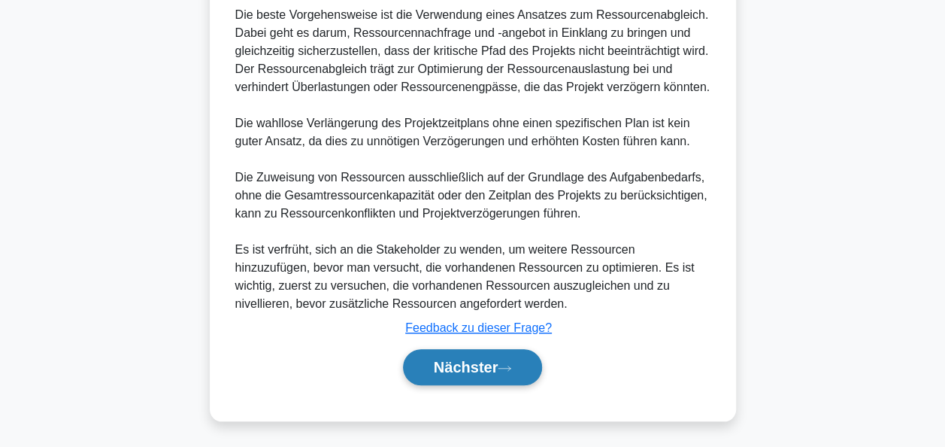
click at [466, 370] on font "Nächster" at bounding box center [466, 367] width 65 height 17
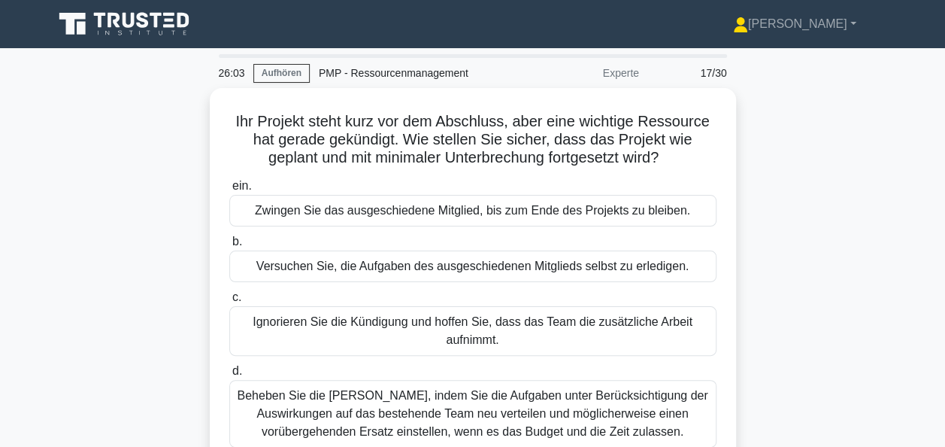
scroll to position [75, 0]
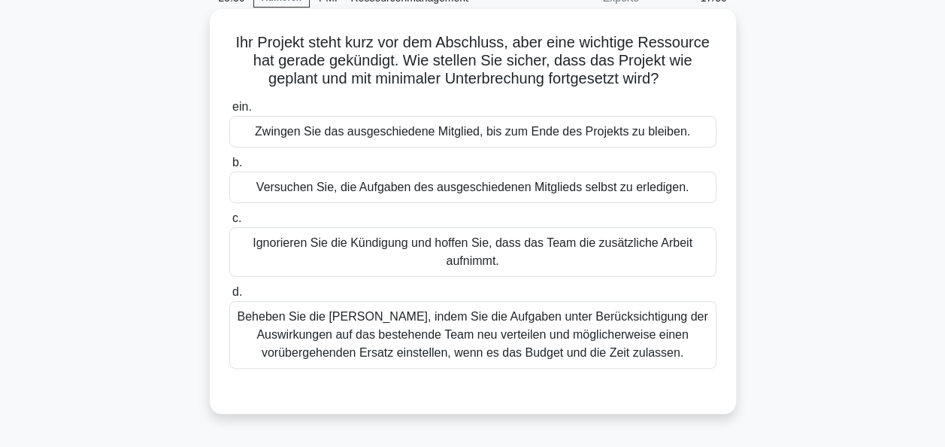
click at [488, 343] on div "Beheben Sie die Lücke, indem Sie die Aufgaben unter Berücksichtigung der Auswir…" at bounding box center [472, 335] width 487 height 68
click at [229, 297] on input "d. Beheben Sie die Lücke, indem Sie die Aufgaben unter Berücksichtigung der Aus…" at bounding box center [229, 292] width 0 height 10
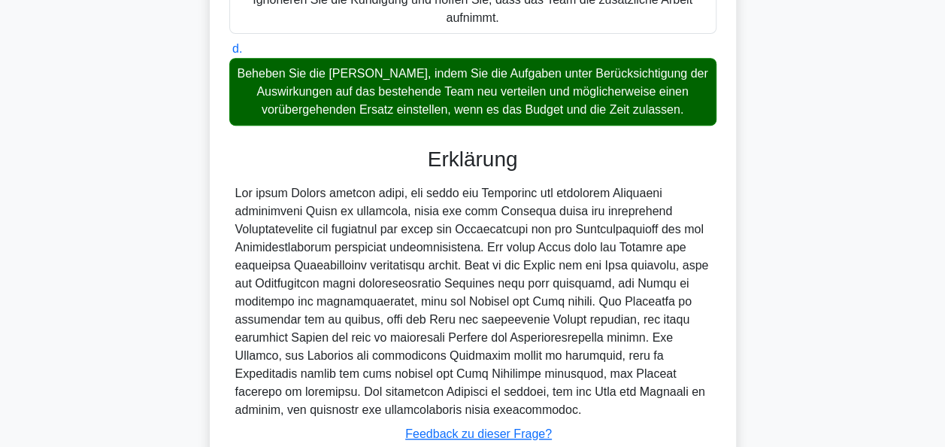
scroll to position [424, 0]
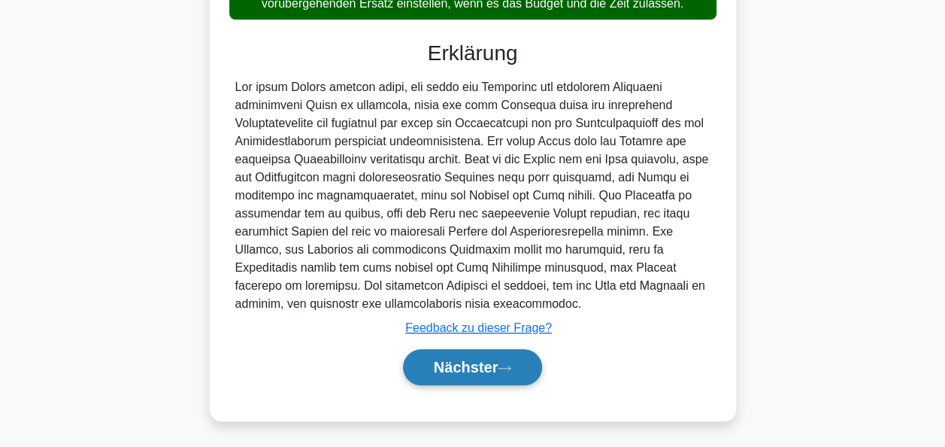
click at [493, 366] on font "Nächster" at bounding box center [466, 367] width 65 height 17
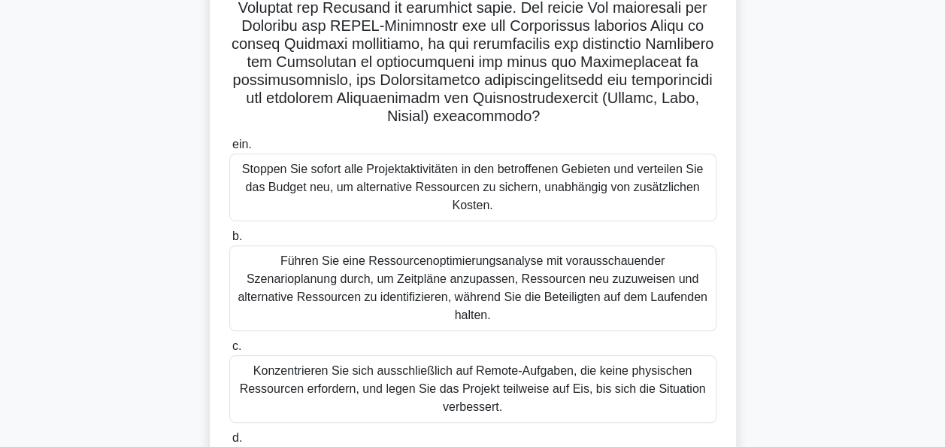
scroll to position [365, 0]
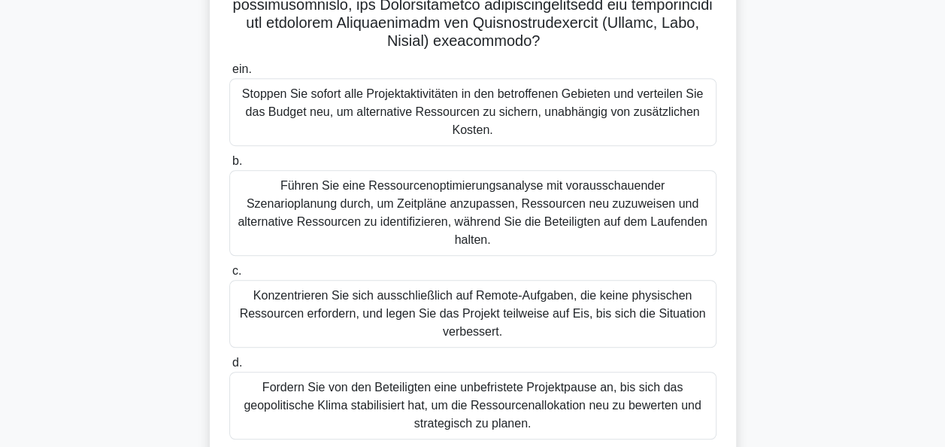
click at [532, 205] on div "Führen Sie eine Ressourcenoptimierungsanalyse mit vorausschauender Szenarioplan…" at bounding box center [472, 213] width 487 height 86
click at [229, 166] on input "b. Führen Sie eine Ressourcenoptimierungsanalyse mit vorausschauender Szenariop…" at bounding box center [229, 161] width 0 height 10
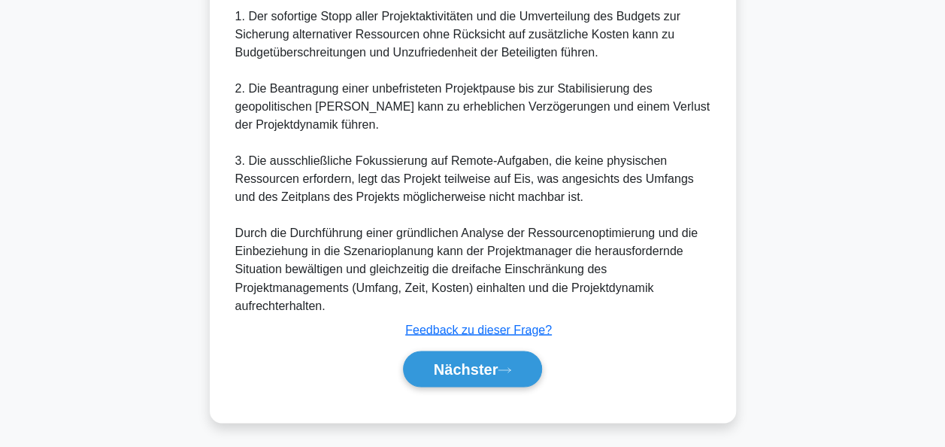
scroll to position [1146, 0]
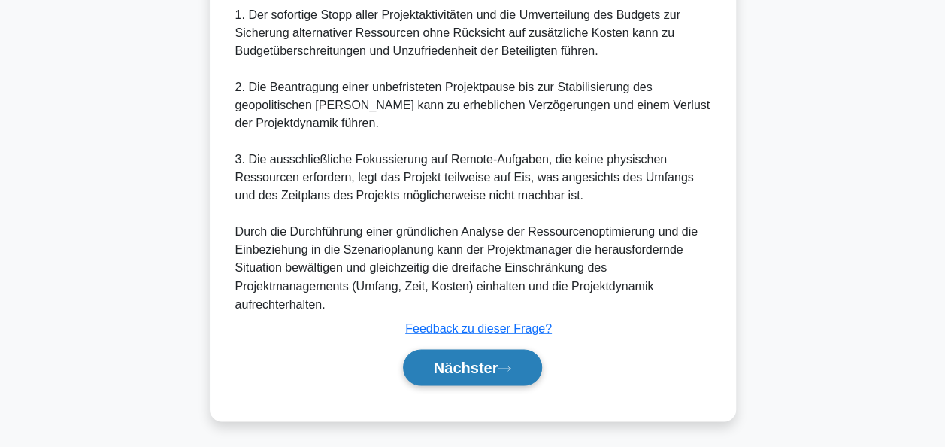
click at [493, 359] on font "Nächster" at bounding box center [466, 367] width 65 height 17
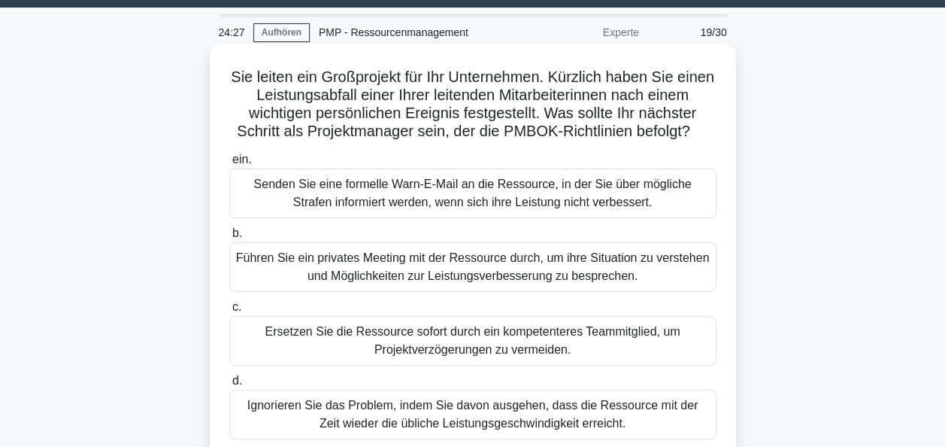
scroll to position [75, 0]
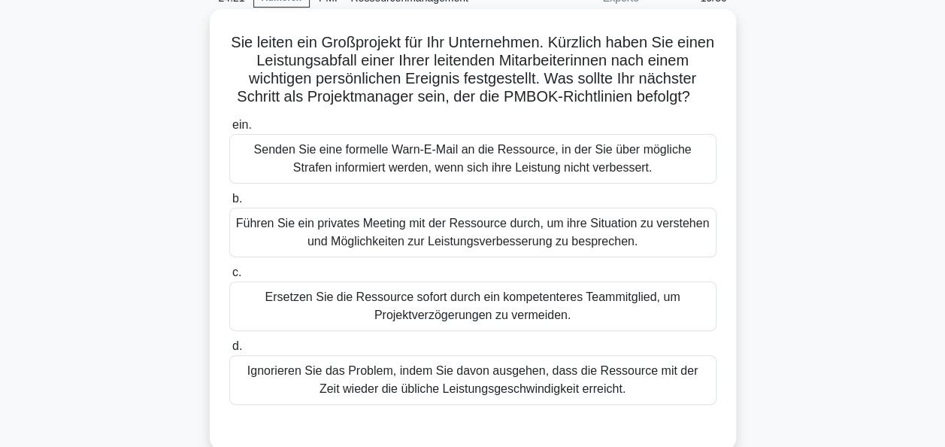
click at [535, 238] on div "Führen Sie ein privates Meeting mit der Ressource durch, um ihre Situation zu v…" at bounding box center [472, 233] width 487 height 50
click at [229, 204] on input "b. Führen Sie ein privates Meeting mit der Ressource durch, um ihre Situation z…" at bounding box center [229, 199] width 0 height 10
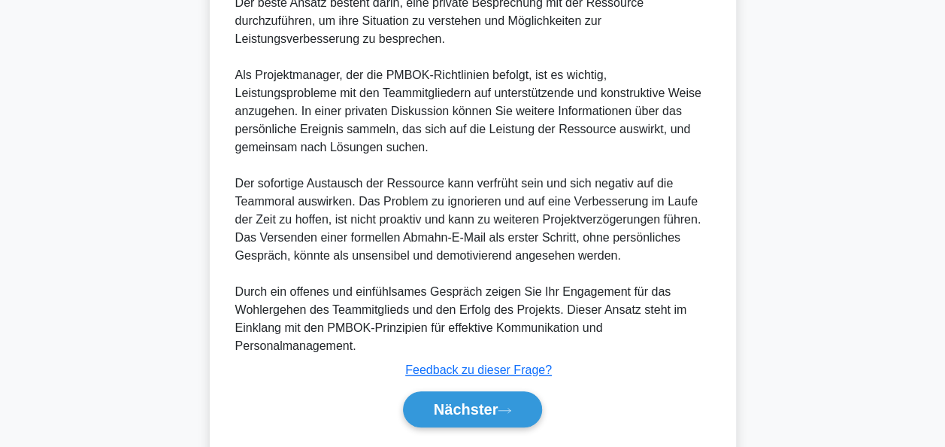
scroll to position [587, 0]
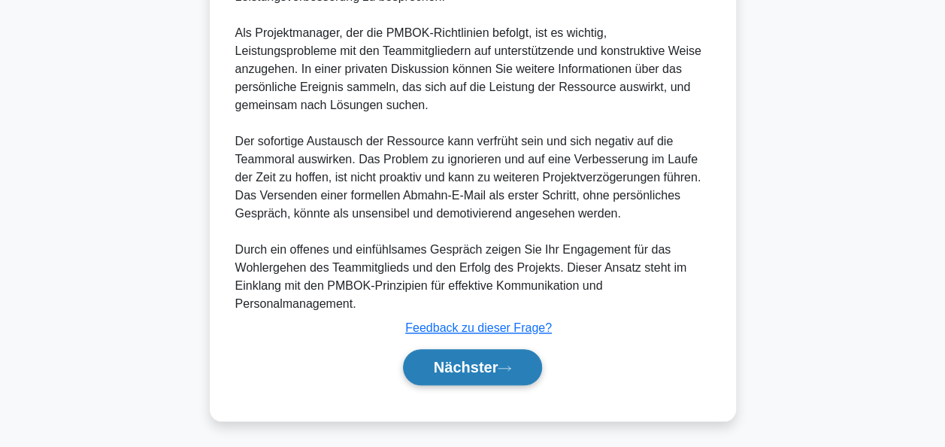
click at [497, 359] on font "Nächster" at bounding box center [466, 367] width 65 height 17
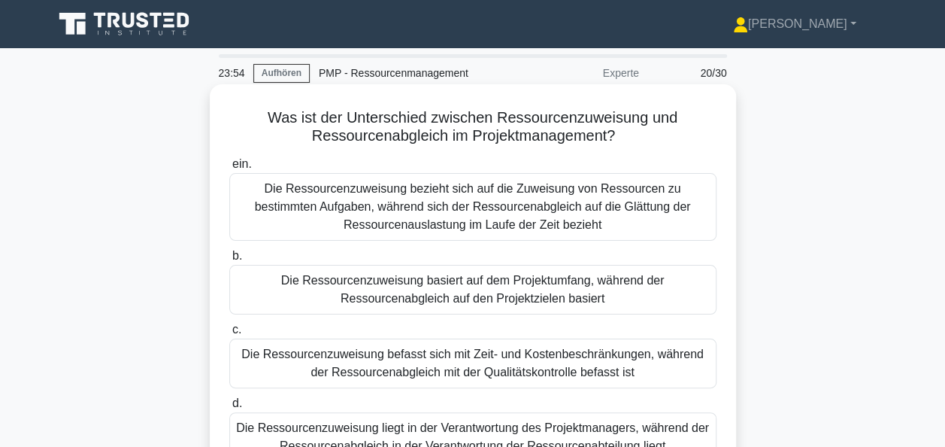
scroll to position [75, 0]
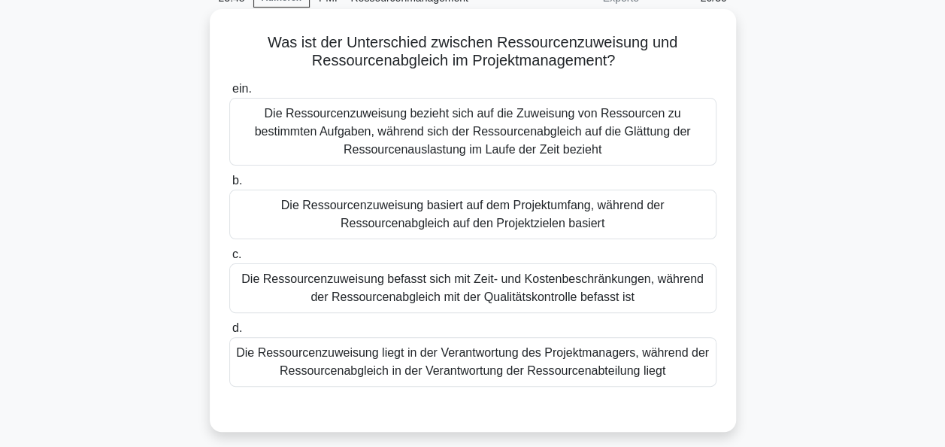
click at [442, 134] on div "Die Ressourcenzuweisung bezieht sich auf die Zuweisung von Ressourcen zu bestim…" at bounding box center [472, 132] width 487 height 68
click at [229, 94] on input "ein. Die Ressourcenzuweisung bezieht sich auf die Zuweisung von Ressourcen zu b…" at bounding box center [229, 89] width 0 height 10
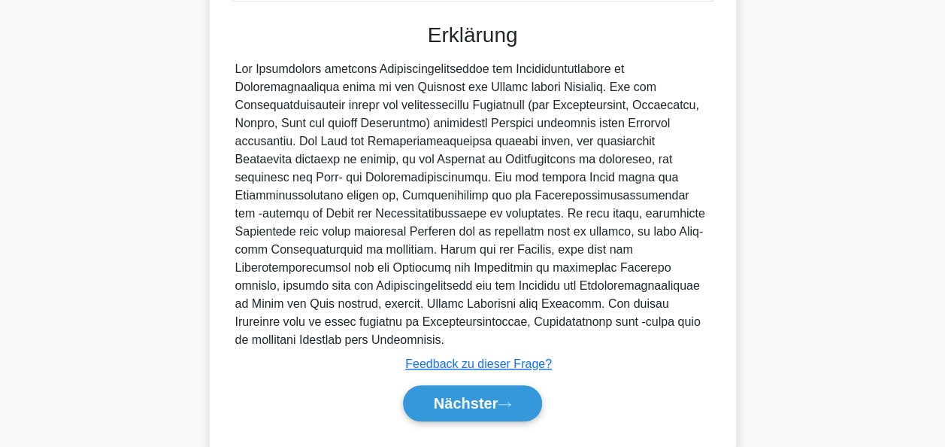
scroll to position [496, 0]
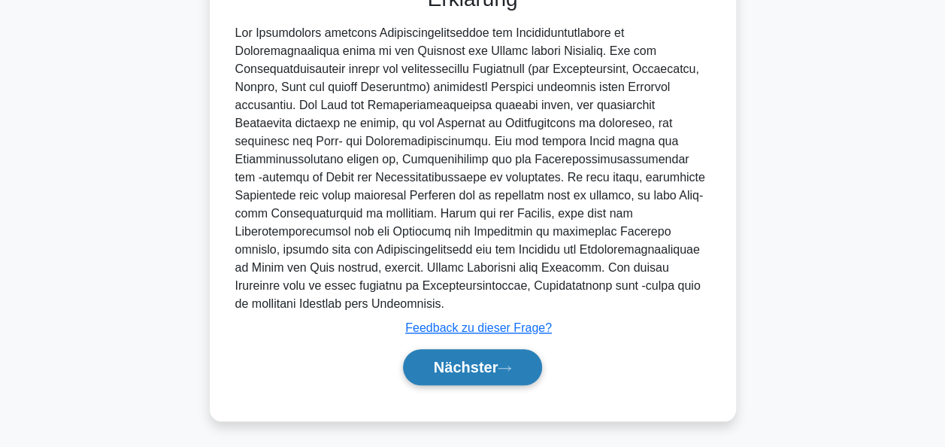
click at [466, 355] on button "Nächster" at bounding box center [473, 367] width 140 height 36
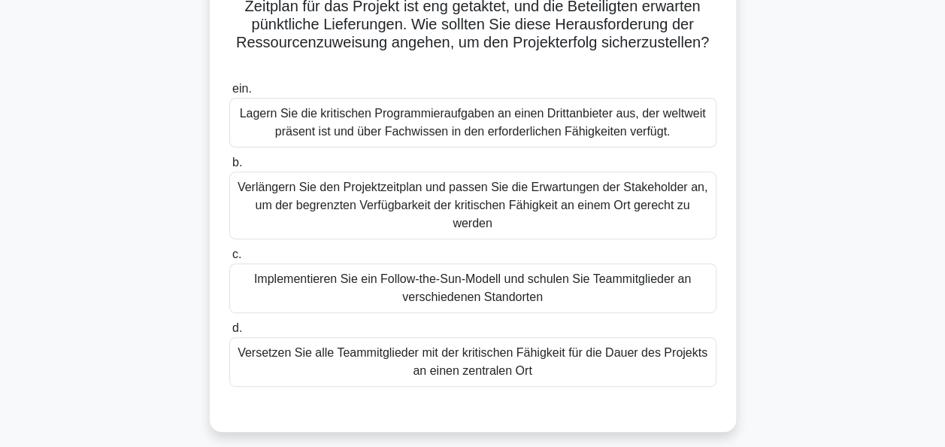
scroll to position [226, 0]
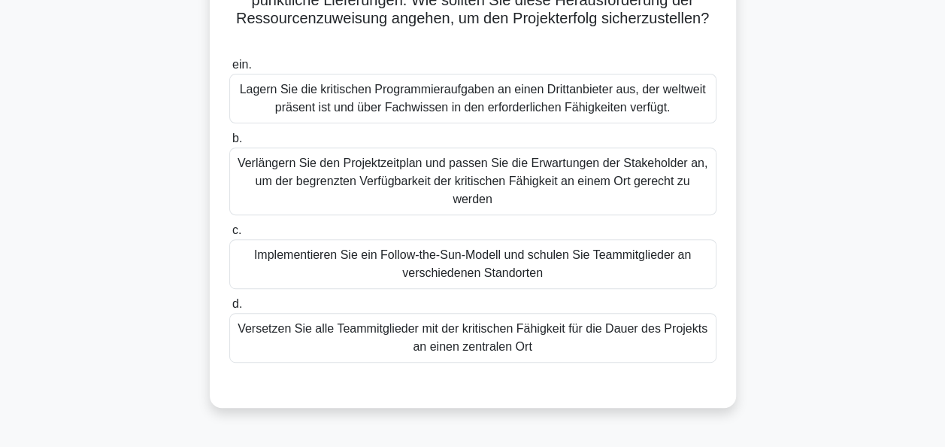
click at [433, 266] on div "Implementieren Sie ein Follow-the-Sun-Modell und schulen Sie Teammitglieder an …" at bounding box center [472, 264] width 487 height 50
click at [229, 235] on input "c. Implementieren Sie ein Follow-the-Sun-Modell und schulen Sie Teammitglieder …" at bounding box center [229, 231] width 0 height 10
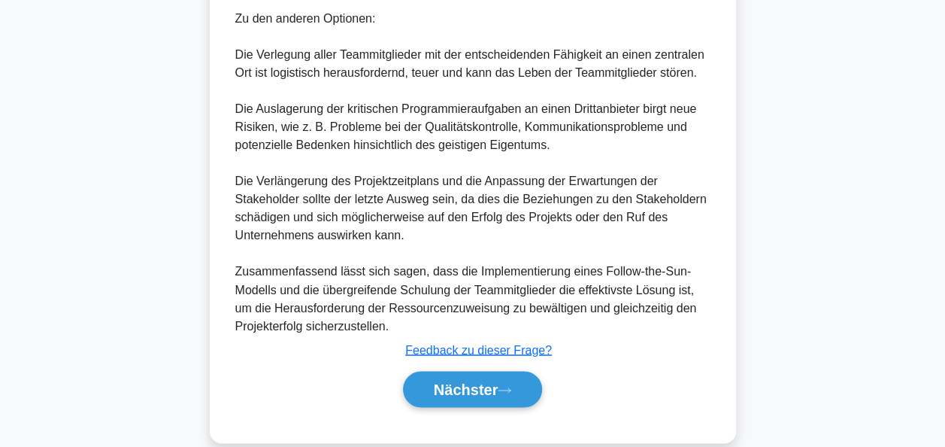
scroll to position [1146, 0]
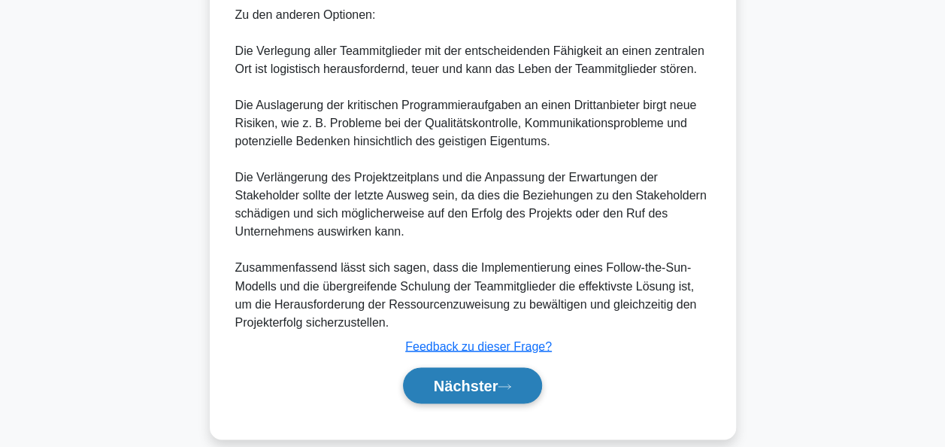
click at [454, 377] on font "Nächster" at bounding box center [466, 385] width 65 height 17
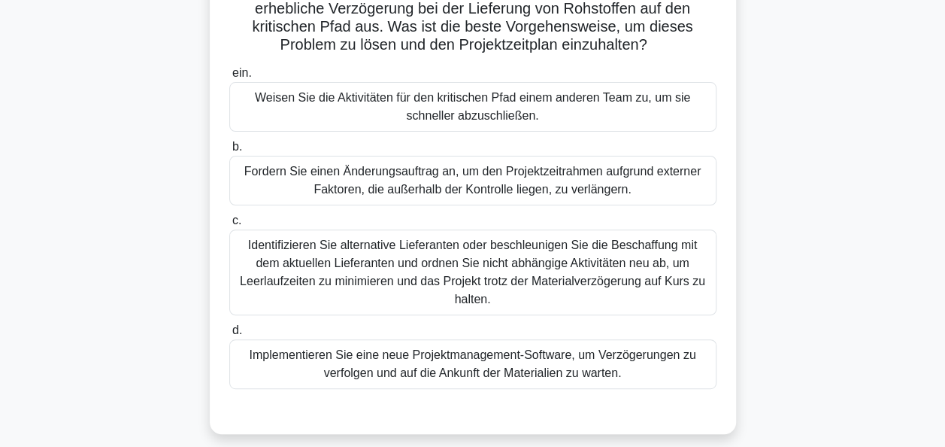
scroll to position [150, 0]
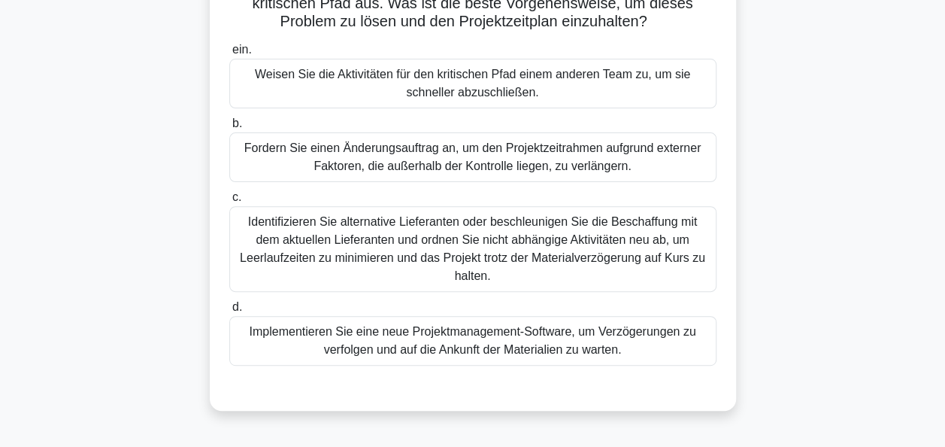
click at [406, 241] on div "Identifizieren Sie alternative Lieferanten oder beschleunigen Sie die Beschaffu…" at bounding box center [472, 249] width 487 height 86
click at [229, 202] on input "c. Identifizieren Sie alternative Lieferanten oder beschleunigen Sie die Bescha…" at bounding box center [229, 198] width 0 height 10
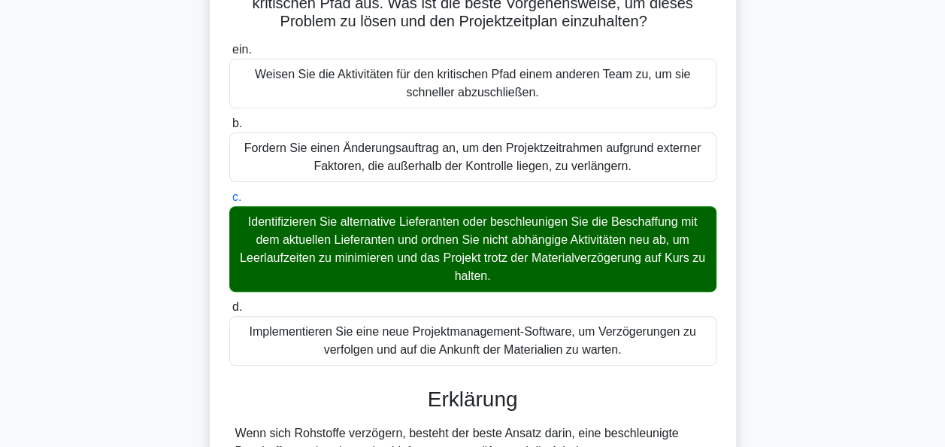
scroll to position [365, 0]
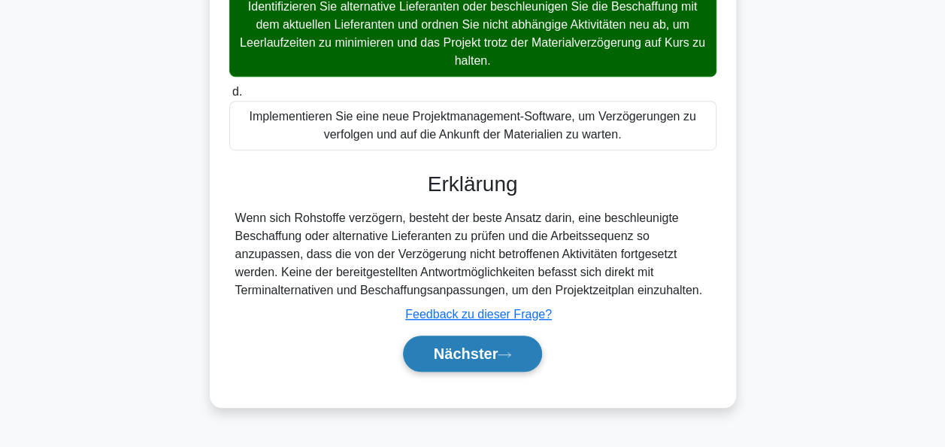
click at [459, 349] on font "Nächster" at bounding box center [466, 353] width 65 height 17
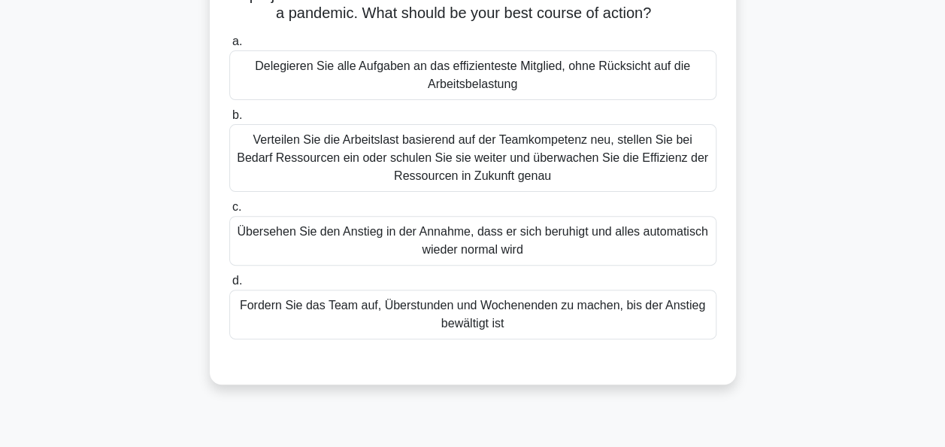
scroll to position [65, 0]
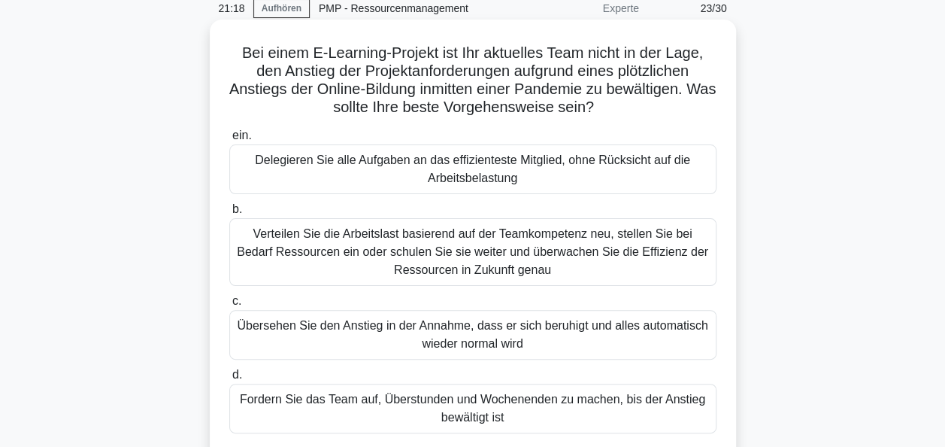
click at [460, 249] on div "Verteilen Sie die Arbeitslast basierend auf der Teamkompetenz neu, stellen Sie …" at bounding box center [472, 252] width 487 height 68
click at [229, 214] on input "b. Verteilen Sie die Arbeitslast basierend auf der Teamkompetenz neu, stellen S…" at bounding box center [229, 210] width 0 height 10
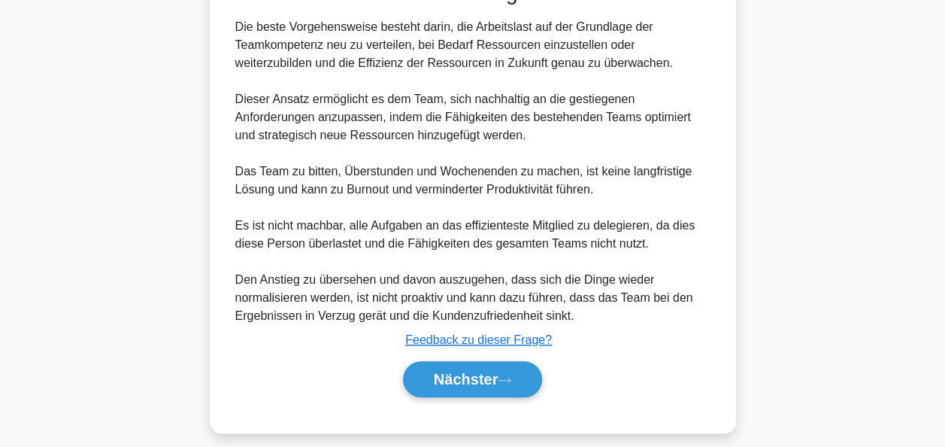
scroll to position [551, 0]
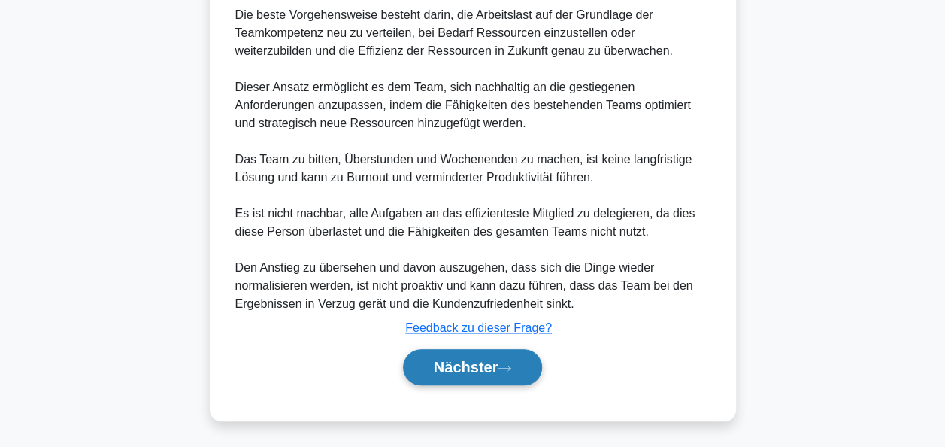
click at [456, 364] on font "Nächster" at bounding box center [466, 367] width 65 height 17
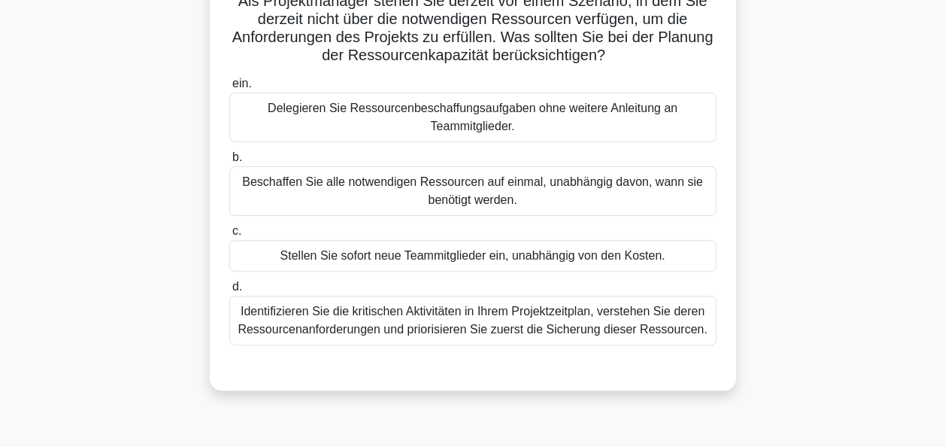
scroll to position [140, 0]
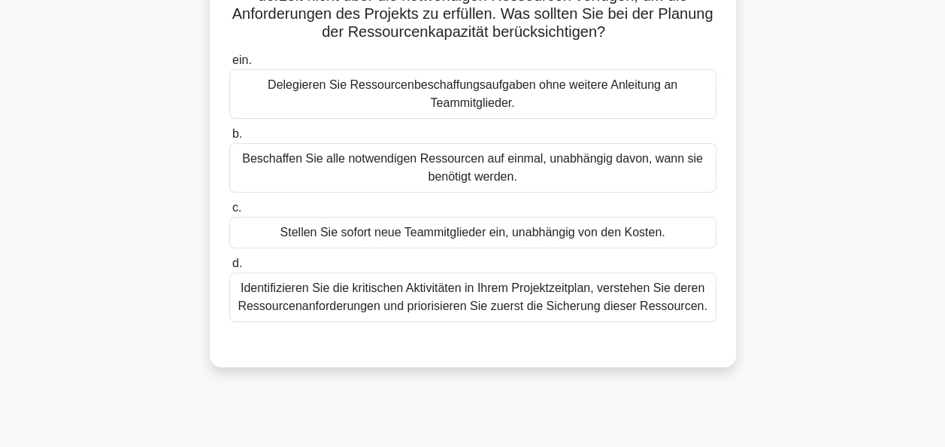
click at [487, 292] on div "Identifizieren Sie die kritischen Aktivitäten in Ihrem Projektzeitplan, versteh…" at bounding box center [472, 297] width 487 height 50
click at [229, 268] on input "d. Identifizieren Sie die kritischen Aktivitäten in Ihrem Projektzeitplan, vers…" at bounding box center [229, 264] width 0 height 10
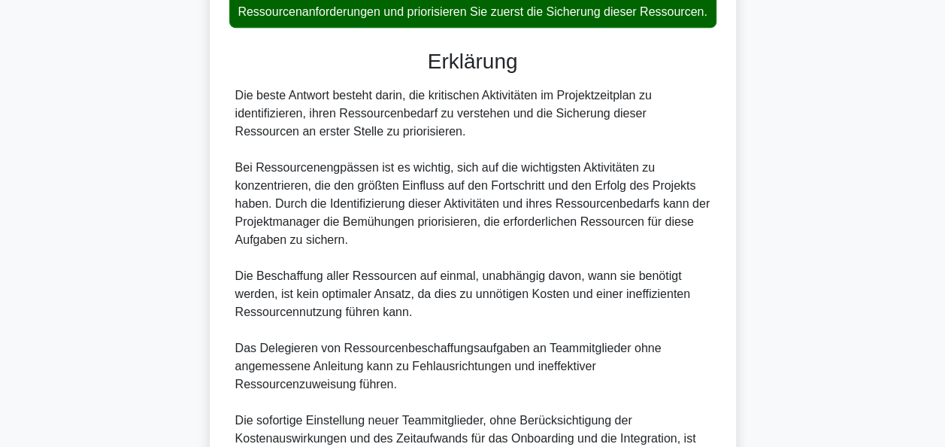
scroll to position [591, 0]
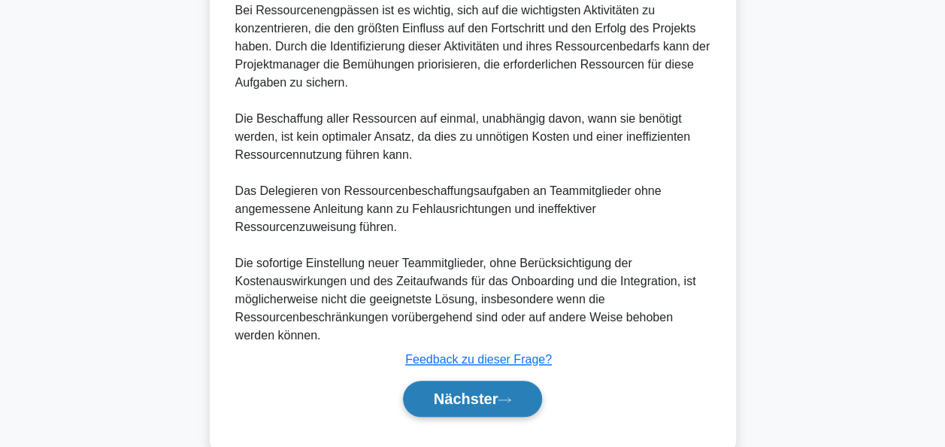
click at [532, 417] on button "Nächster" at bounding box center [473, 399] width 140 height 36
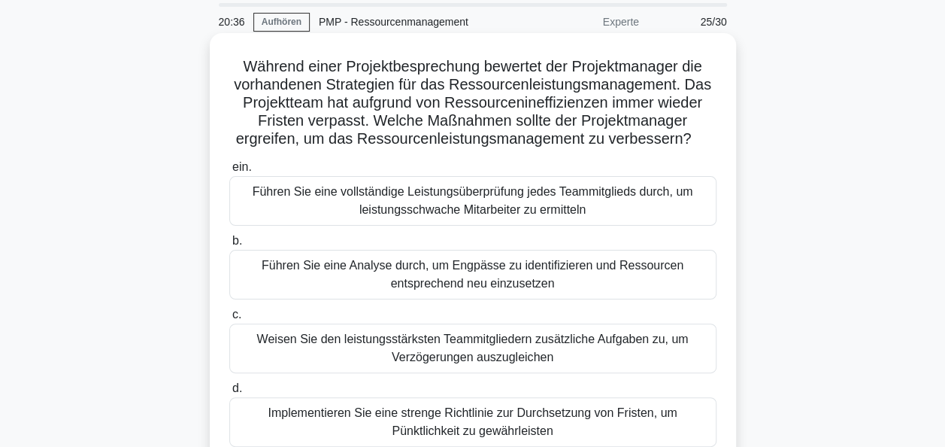
scroll to position [75, 0]
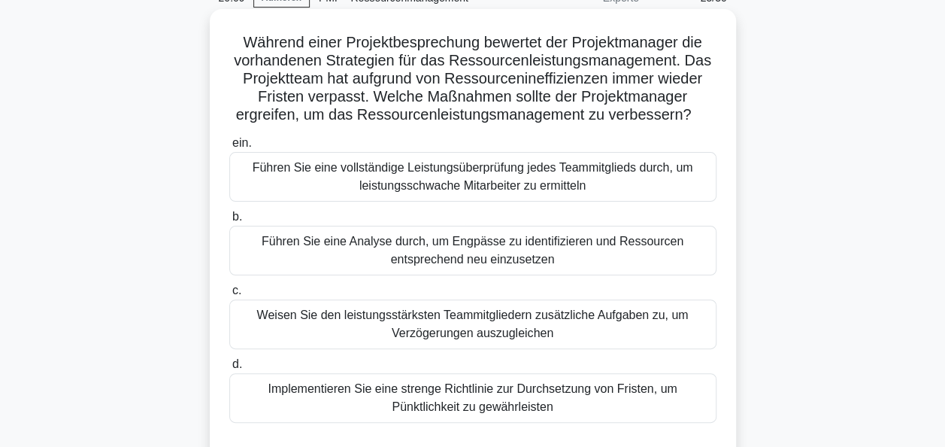
click at [490, 253] on div "Führen Sie eine Analyse durch, um Engpässe zu identifizieren und Ressourcen ent…" at bounding box center [472, 251] width 487 height 50
click at [229, 222] on input "b. Führen Sie eine Analyse durch, um Engpässe zu identifizieren und Ressourcen …" at bounding box center [229, 217] width 0 height 10
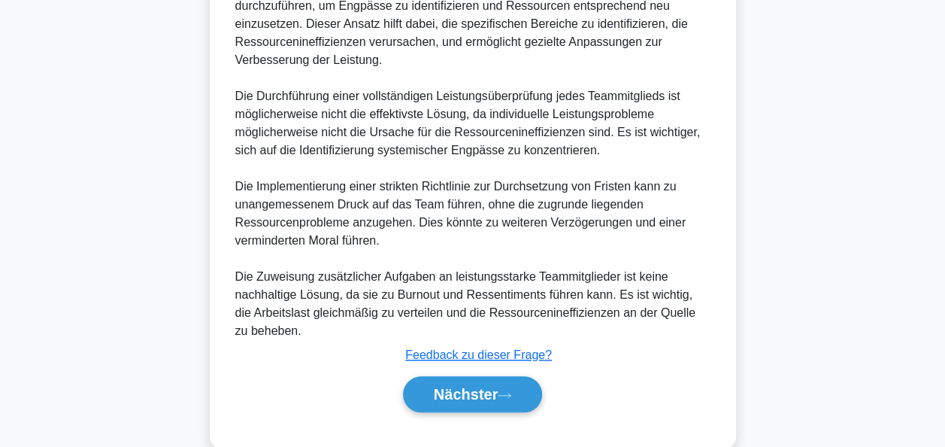
scroll to position [587, 0]
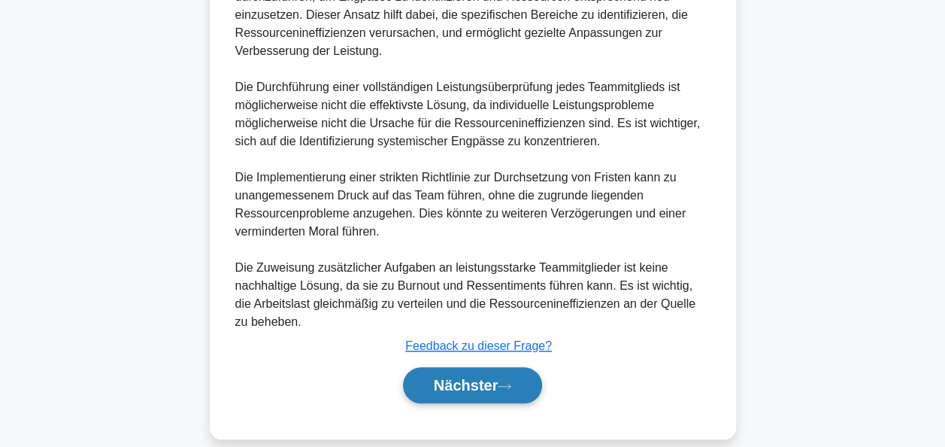
click at [469, 377] on font "Nächster" at bounding box center [466, 385] width 65 height 17
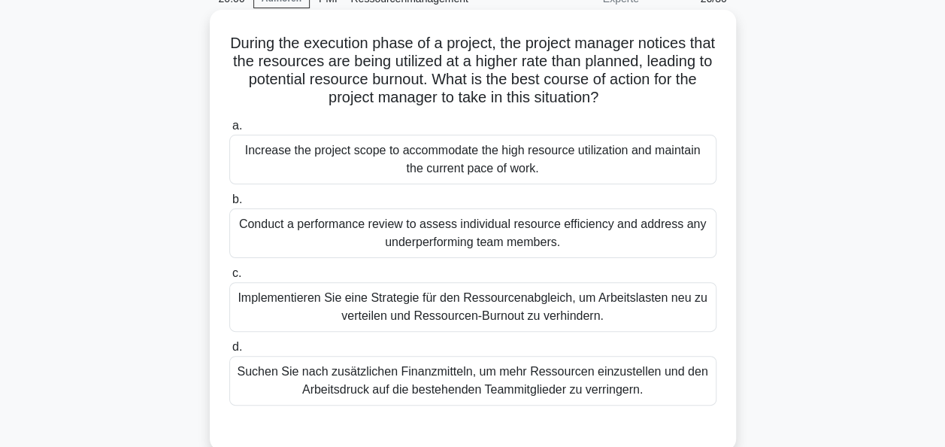
scroll to position [65, 0]
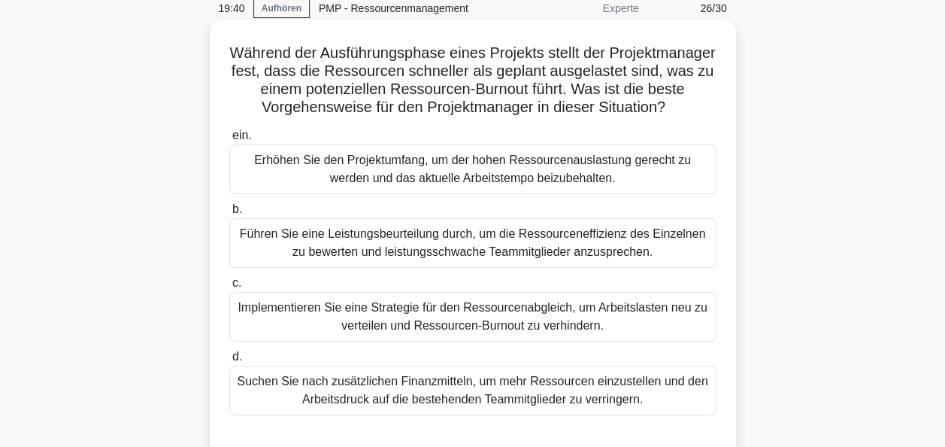
click at [468, 341] on div "Implementieren Sie eine Strategie für den Ressourcenabgleich, um Arbeitslasten …" at bounding box center [472, 317] width 487 height 50
click at [229, 288] on input "c. Implementieren Sie eine Strategie für den Ressourcenabgleich, um Arbeitslast…" at bounding box center [229, 283] width 0 height 10
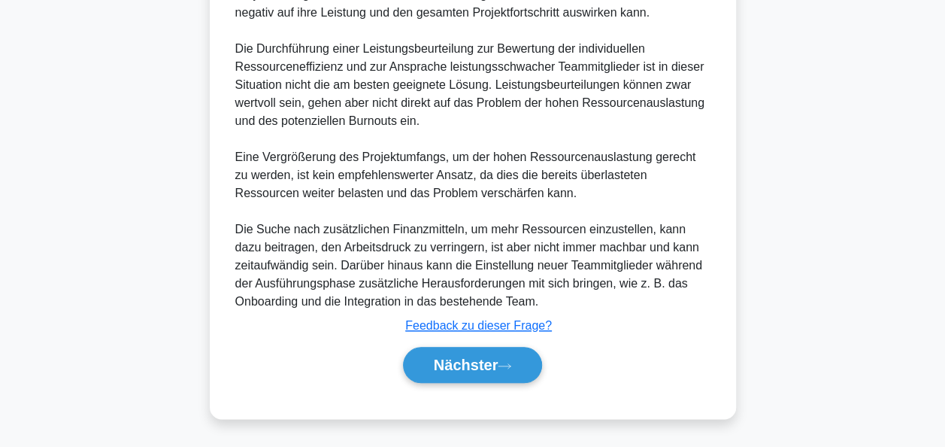
scroll to position [695, 0]
click at [480, 361] on font "Nächster" at bounding box center [466, 364] width 65 height 17
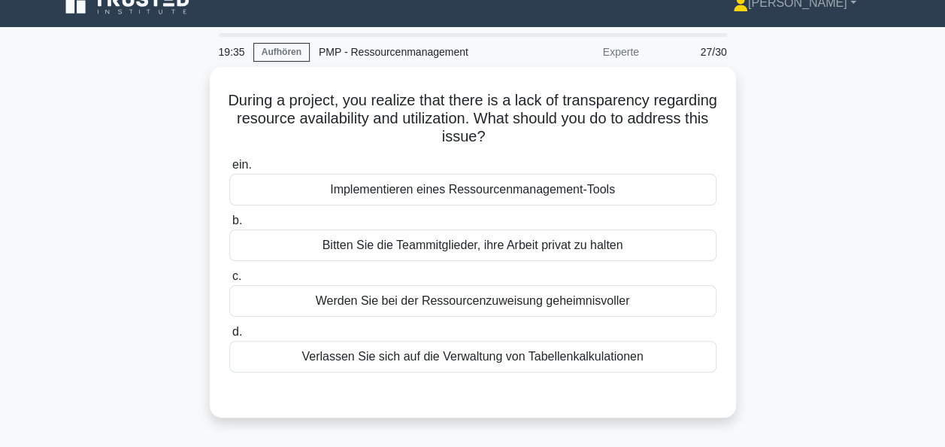
scroll to position [0, 0]
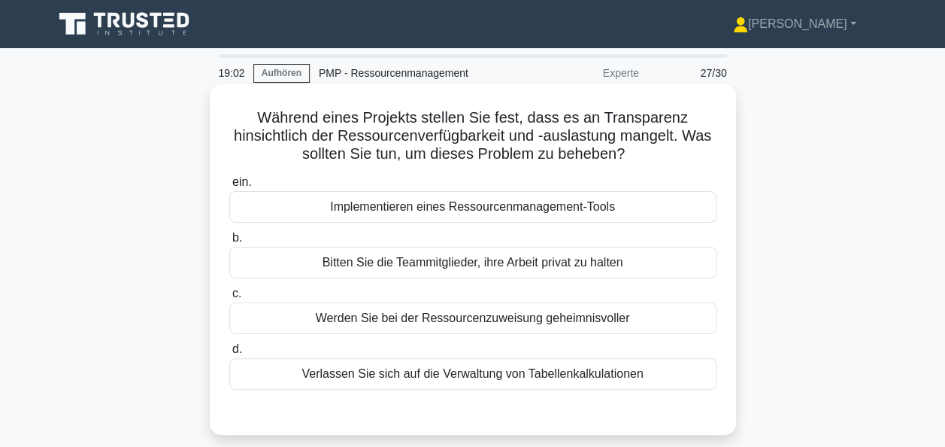
click at [428, 211] on div "Implementieren eines Ressourcenmanagement-Tools" at bounding box center [472, 207] width 487 height 32
click at [229, 187] on input "ein. Implementieren eines Ressourcenmanagement-Tools" at bounding box center [229, 182] width 0 height 10
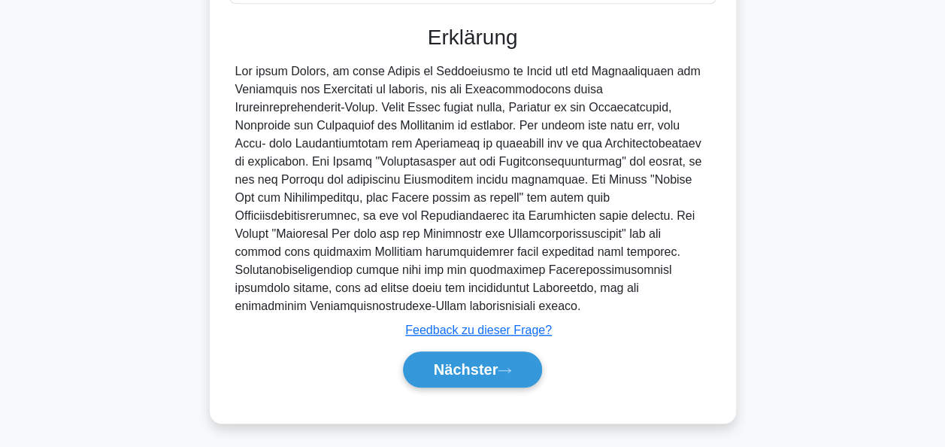
scroll to position [388, 0]
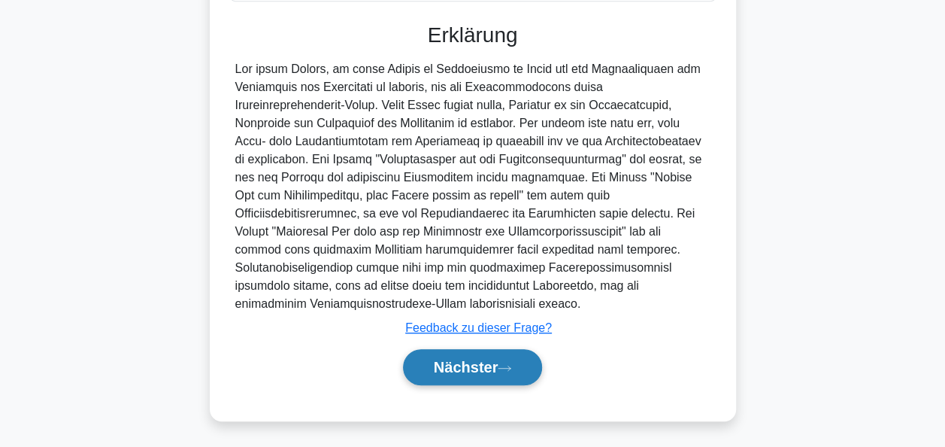
click at [438, 359] on font "Nächster" at bounding box center [466, 367] width 65 height 17
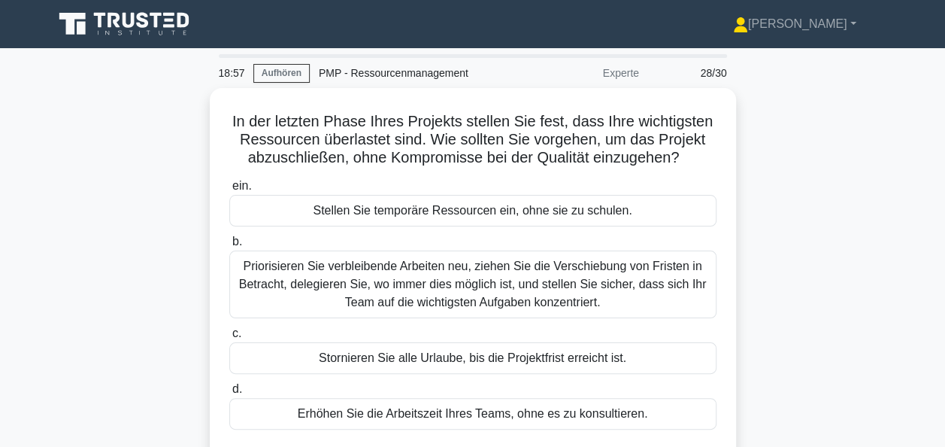
scroll to position [75, 0]
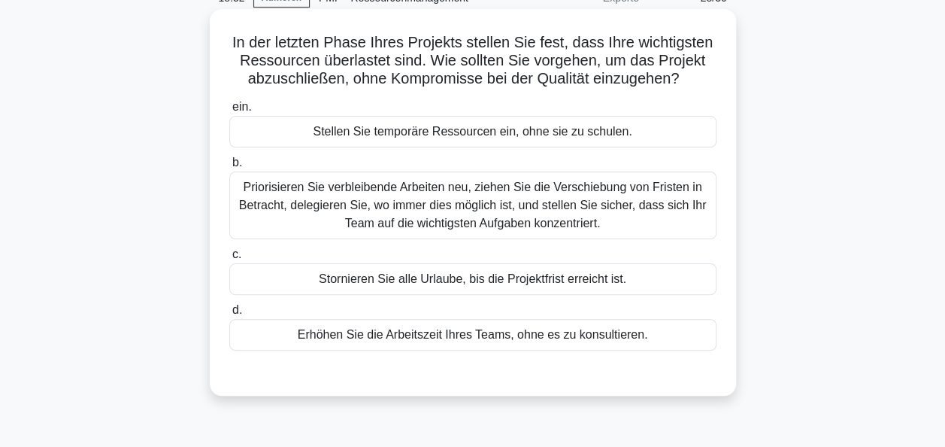
click at [471, 198] on div "Priorisieren Sie verbleibende Arbeiten neu, ziehen Sie die Verschiebung von Fri…" at bounding box center [472, 205] width 487 height 68
click at [229, 168] on input "b. Priorisieren Sie verbleibende Arbeiten neu, ziehen Sie die Verschiebung von …" at bounding box center [229, 163] width 0 height 10
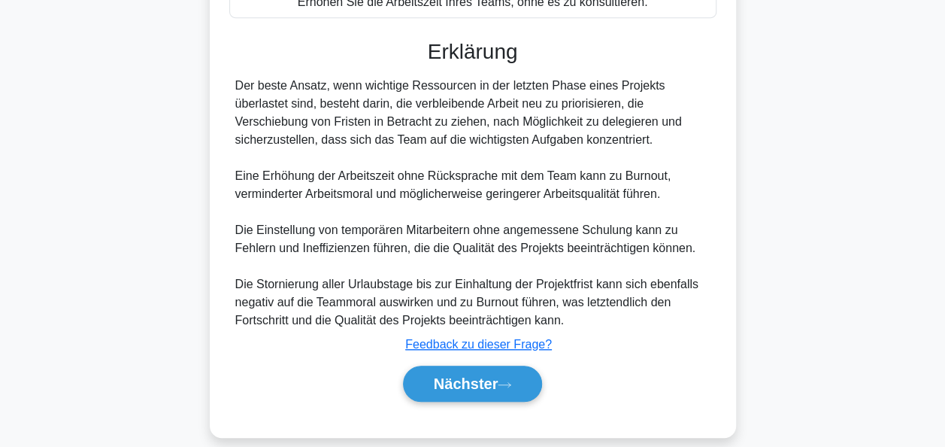
scroll to position [424, 0]
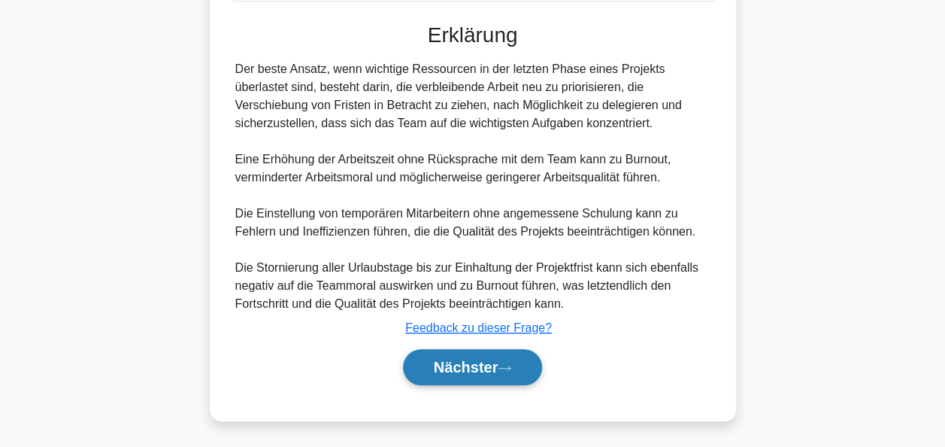
click at [480, 369] on font "Nächster" at bounding box center [466, 367] width 65 height 17
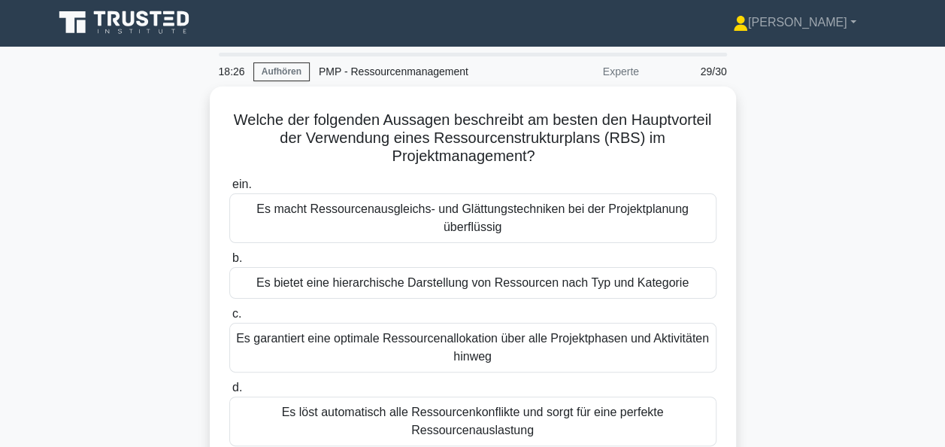
scroll to position [0, 0]
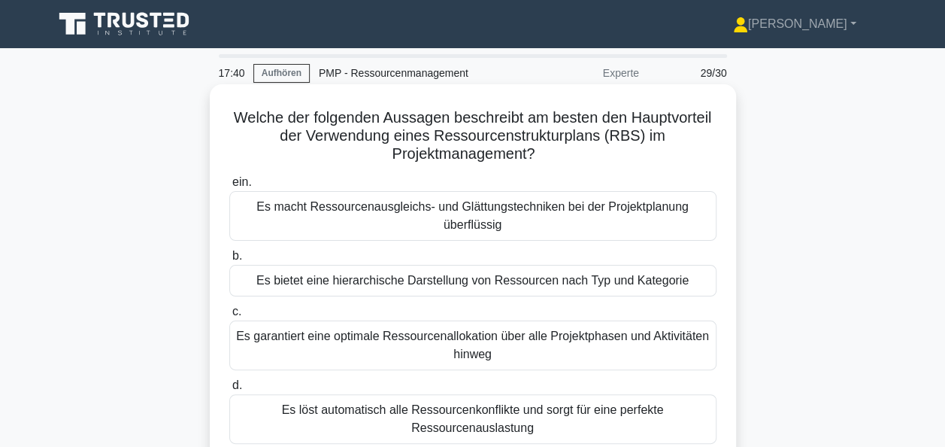
click at [444, 281] on div "Es bietet eine hierarchische Darstellung von Ressourcen nach Typ und Kategorie" at bounding box center [472, 281] width 487 height 32
click at [229, 261] on input "b. Es bietet eine hierarchische Darstellung von Ressourcen nach Typ und Kategor…" at bounding box center [229, 256] width 0 height 10
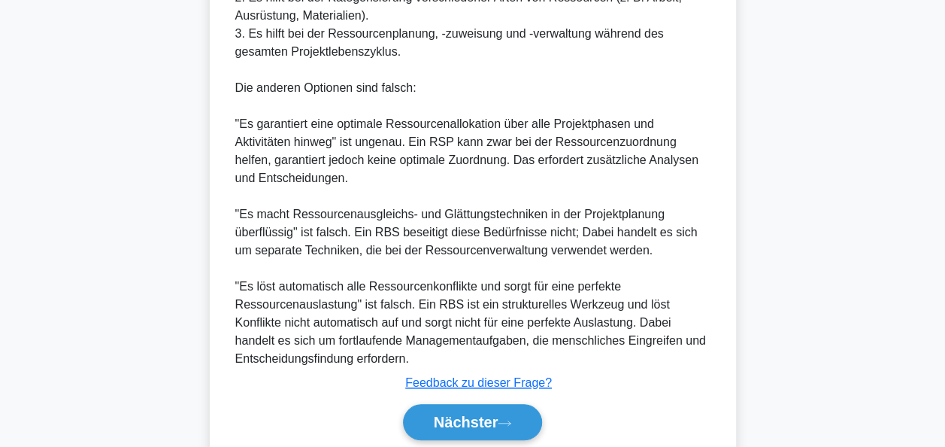
scroll to position [677, 0]
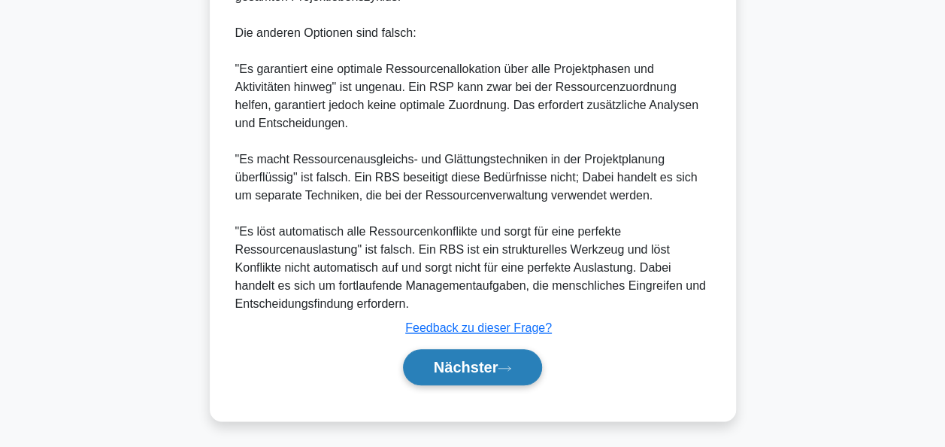
click at [485, 367] on font "Nächster" at bounding box center [466, 367] width 65 height 17
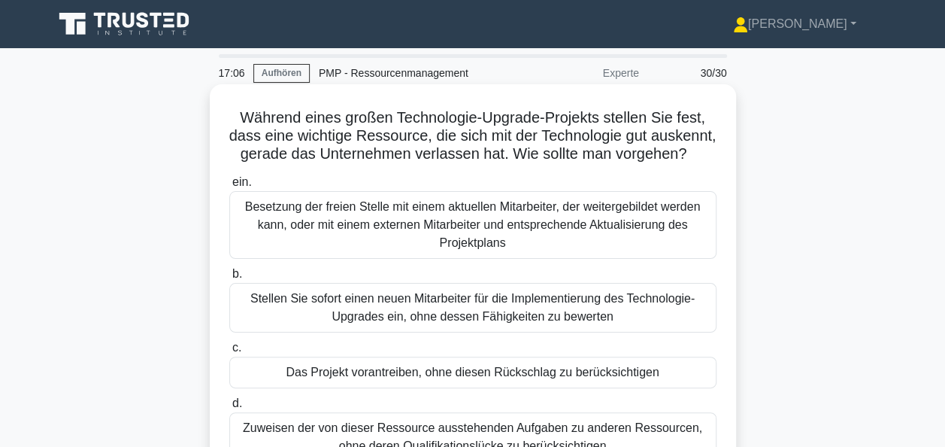
scroll to position [75, 0]
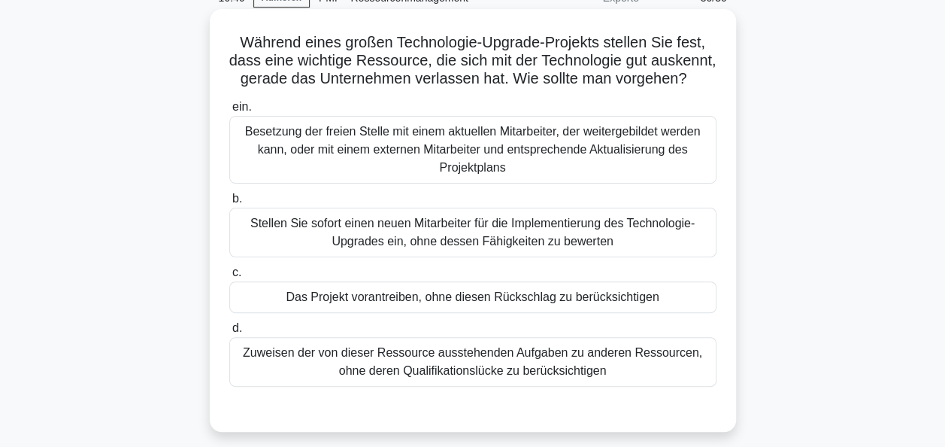
click at [464, 176] on div "Besetzung der freien Stelle mit einem aktuellen Mitarbeiter, der weitergebildet…" at bounding box center [472, 150] width 487 height 68
click at [229, 112] on input "ein. Besetzung der freien Stelle mit einem aktuellen Mitarbeiter, der weitergeb…" at bounding box center [229, 107] width 0 height 10
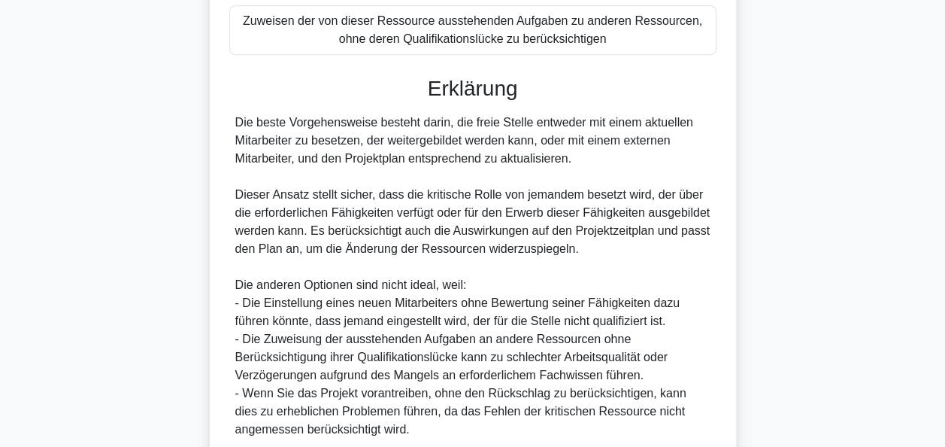
scroll to position [526, 0]
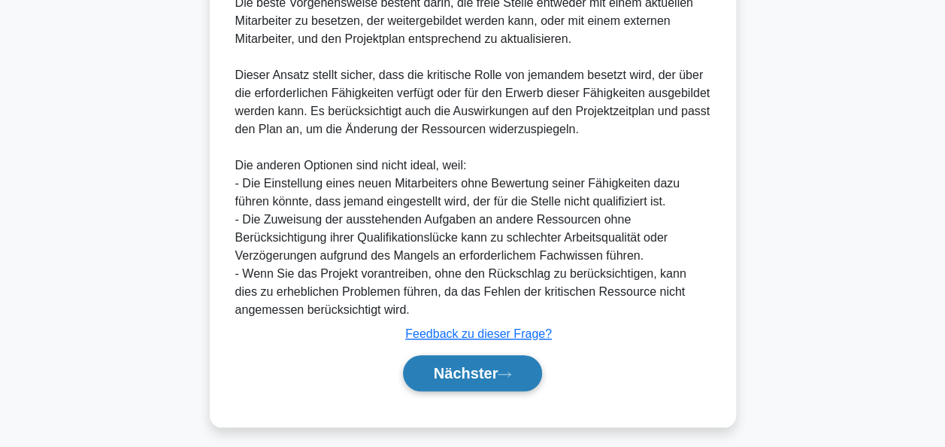
click at [472, 381] on font "Nächster" at bounding box center [466, 373] width 65 height 17
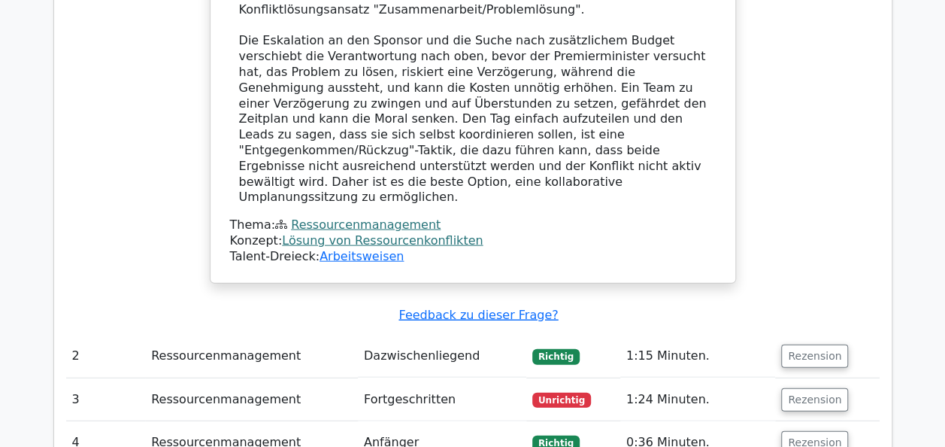
scroll to position [1579, 0]
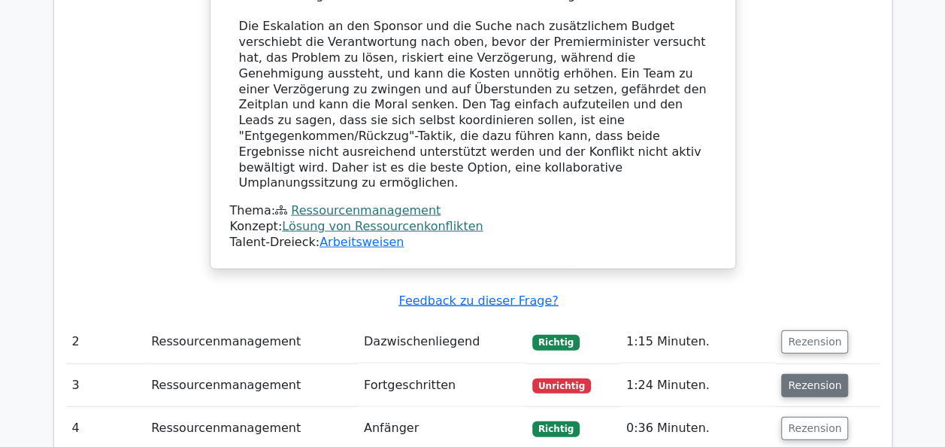
click at [792, 374] on button "Rezension" at bounding box center [814, 385] width 67 height 23
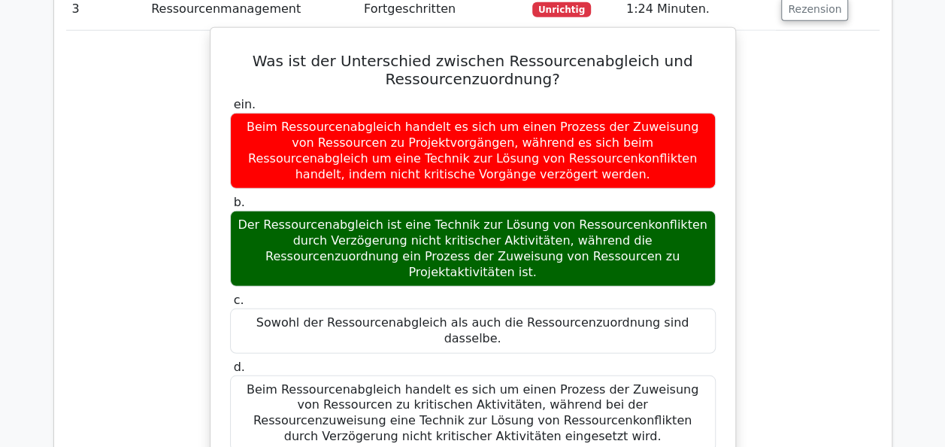
scroll to position [2031, 0]
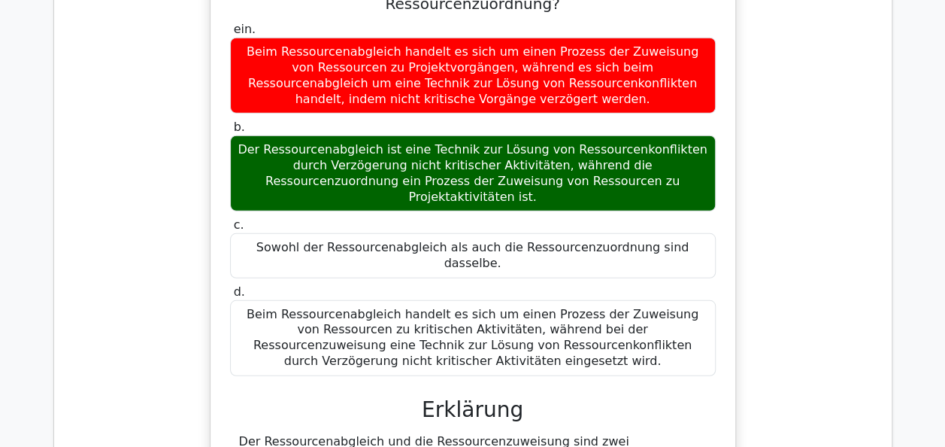
drag, startPoint x: 370, startPoint y: 312, endPoint x: 449, endPoint y: 310, distance: 79.0
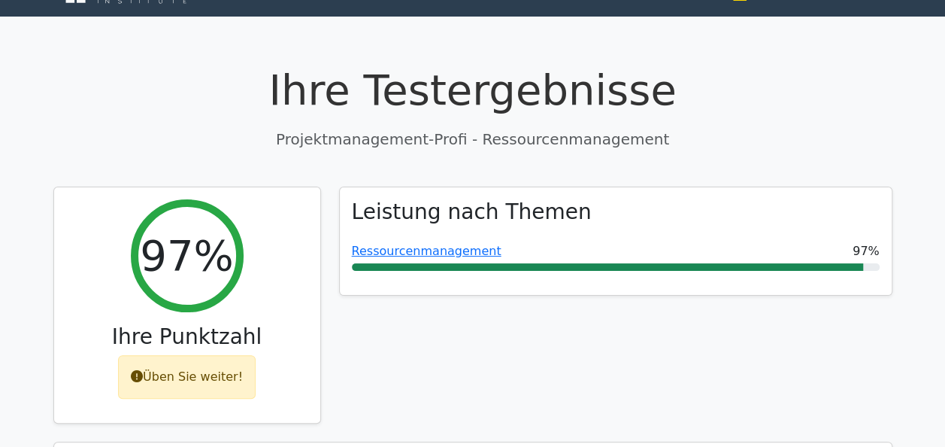
scroll to position [0, 0]
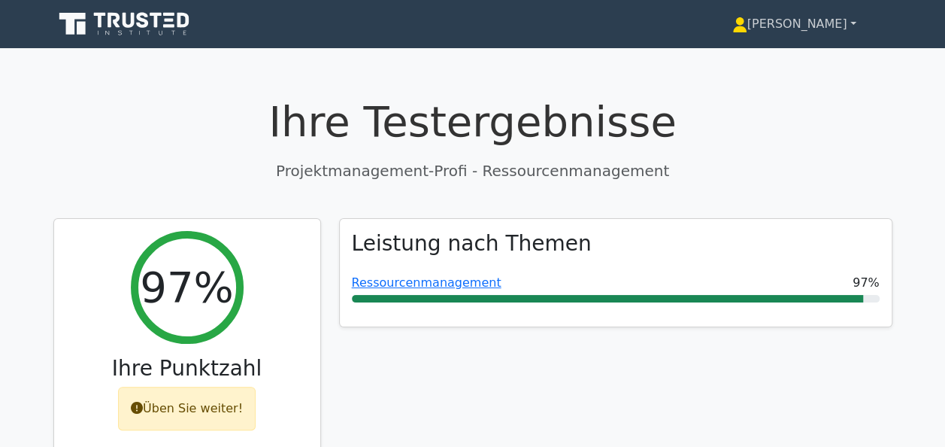
click at [837, 26] on font "[PERSON_NAME]" at bounding box center [798, 24] width 100 height 14
click at [789, 63] on link "Profil" at bounding box center [756, 59] width 119 height 24
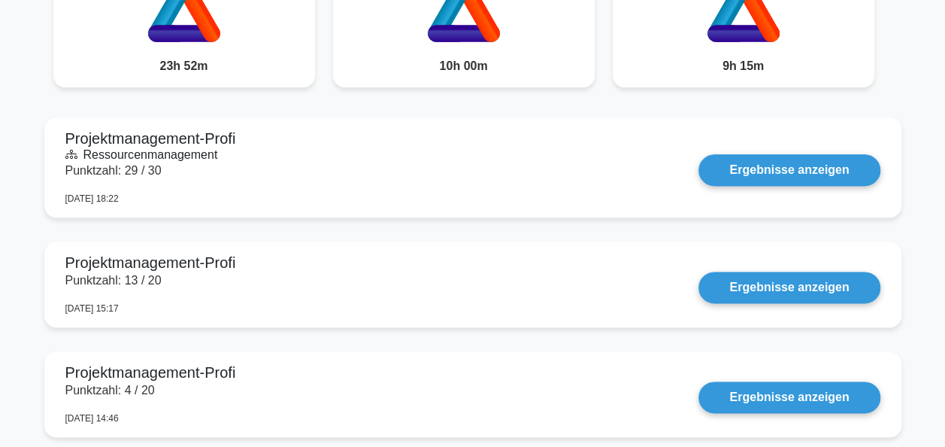
scroll to position [978, 0]
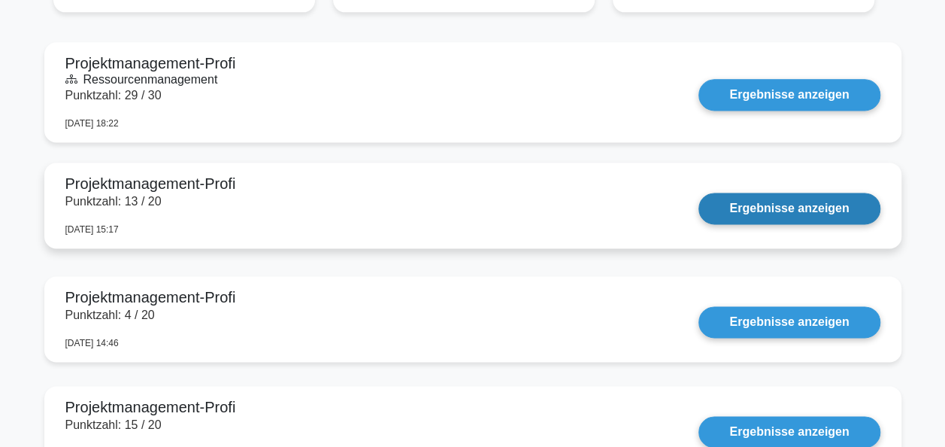
click at [783, 206] on link "Ergebnisse anzeigen" at bounding box center [789, 209] width 181 height 32
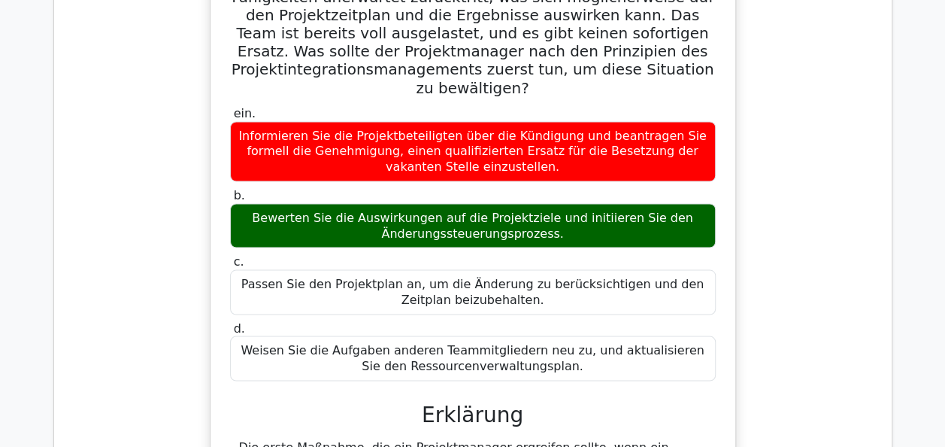
scroll to position [1354, 0]
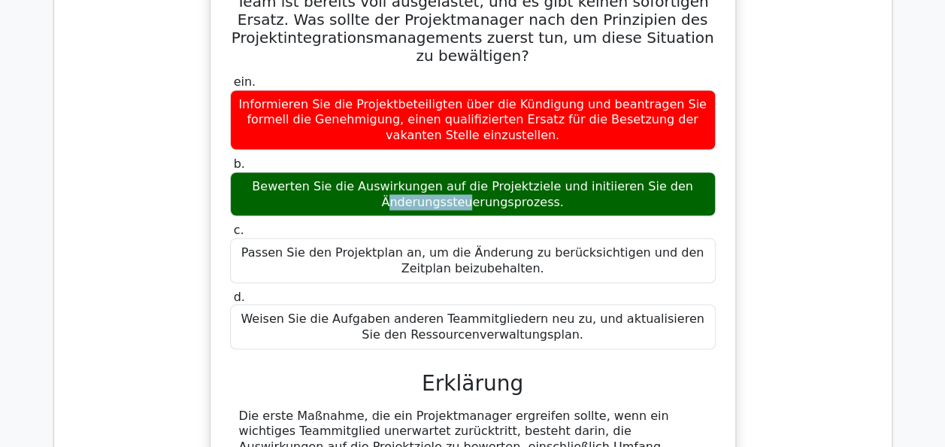
drag, startPoint x: 390, startPoint y: 196, endPoint x: 463, endPoint y: 203, distance: 73.3
click at [463, 203] on div "Bewerten Sie die Auswirkungen auf die Projektziele und initiieren Sie den Änder…" at bounding box center [473, 193] width 486 height 45
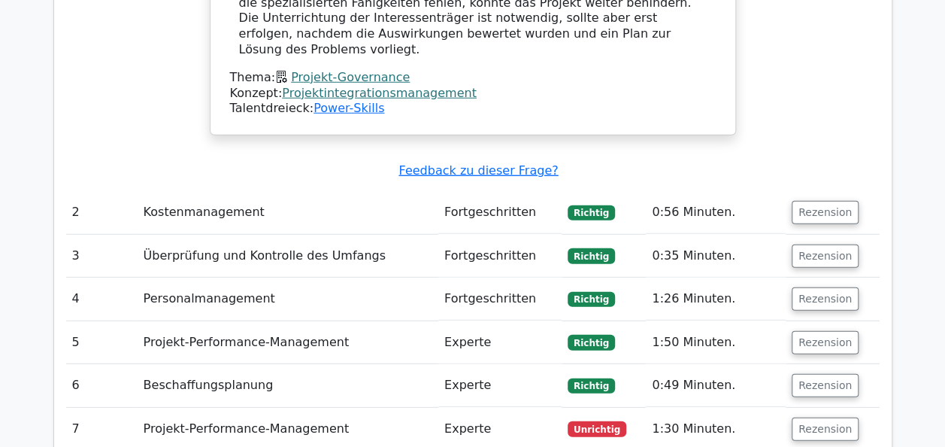
scroll to position [2031, 0]
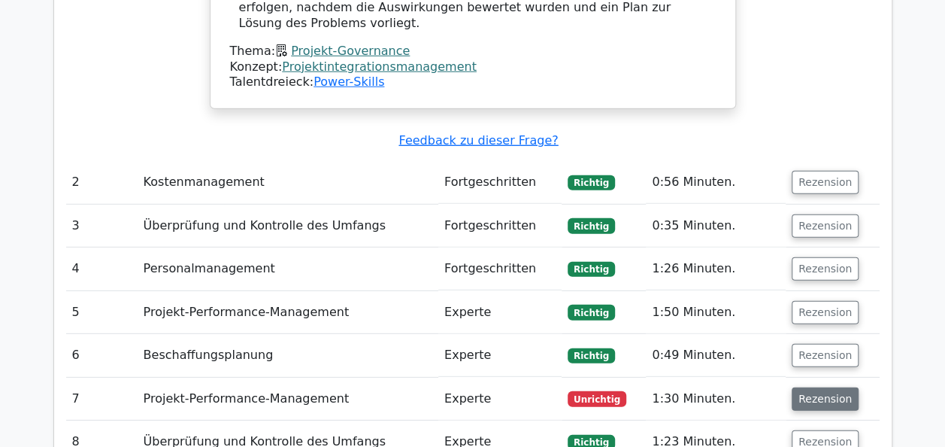
click at [809, 387] on button "Rezension" at bounding box center [825, 398] width 67 height 23
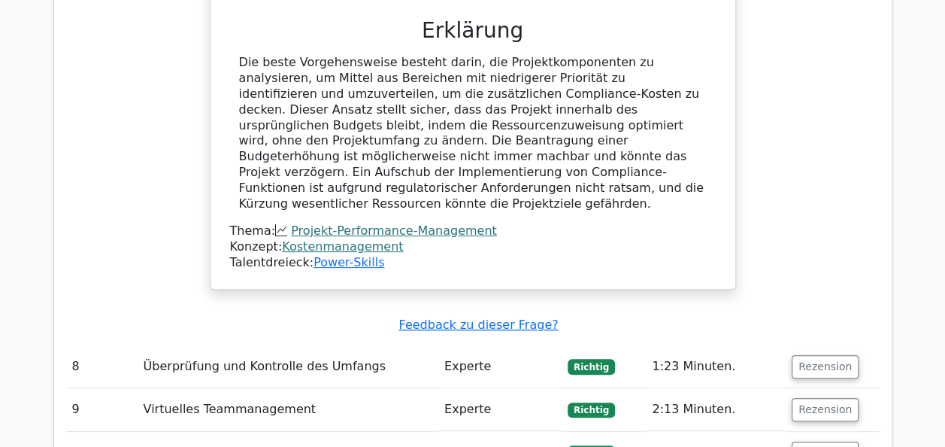
scroll to position [3008, 0]
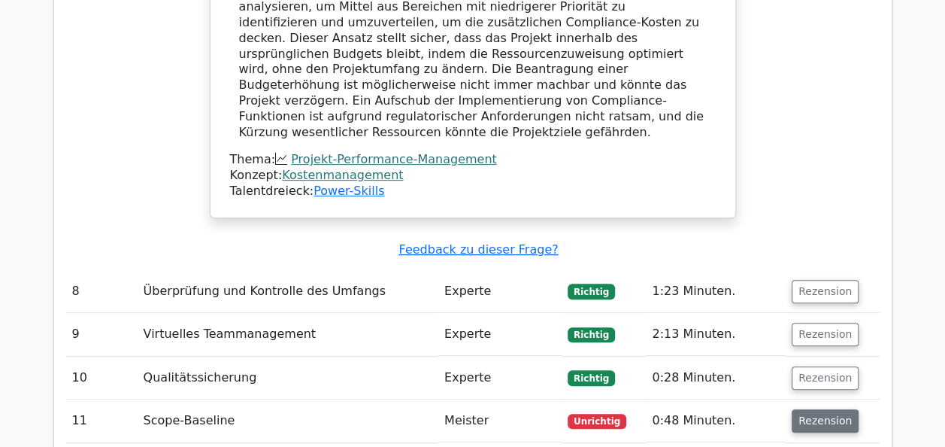
click at [816, 409] on button "Rezension" at bounding box center [825, 420] width 67 height 23
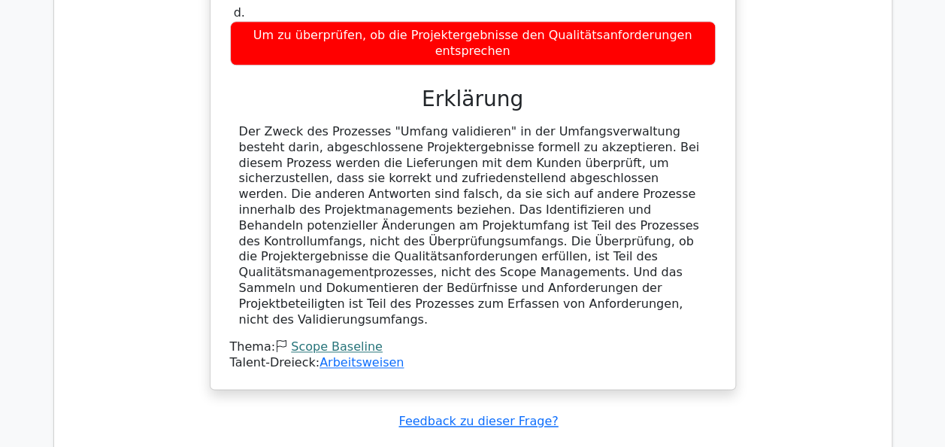
scroll to position [3685, 0]
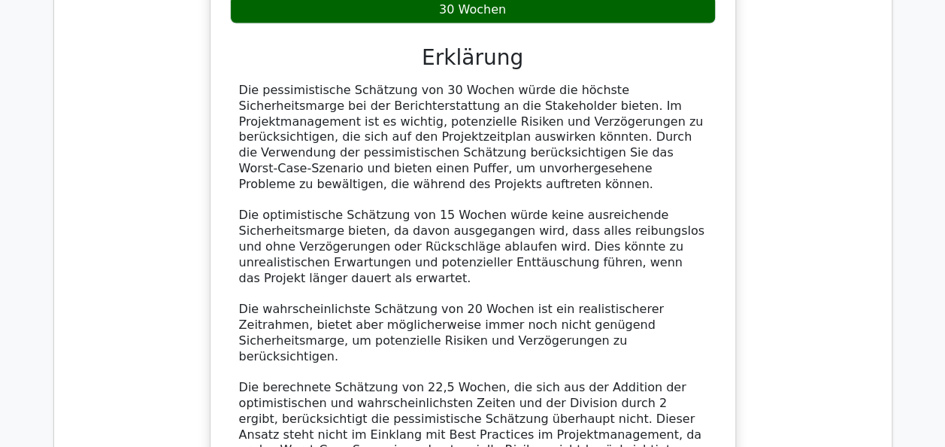
scroll to position [4663, 0]
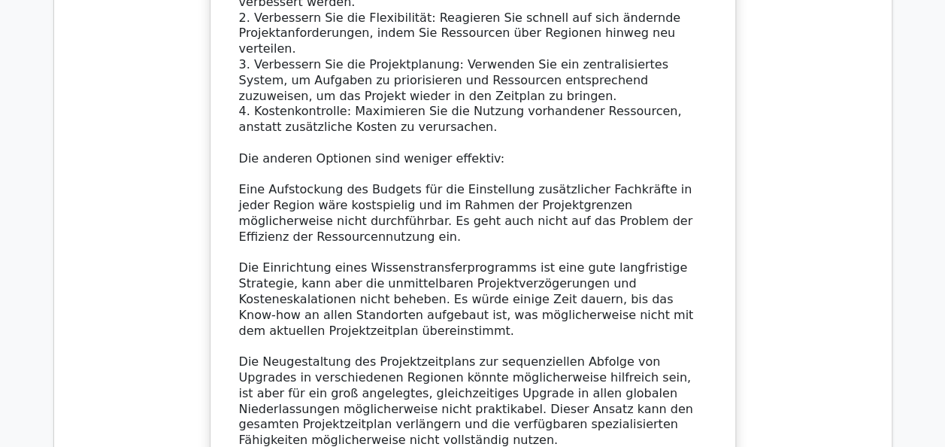
scroll to position [6167, 0]
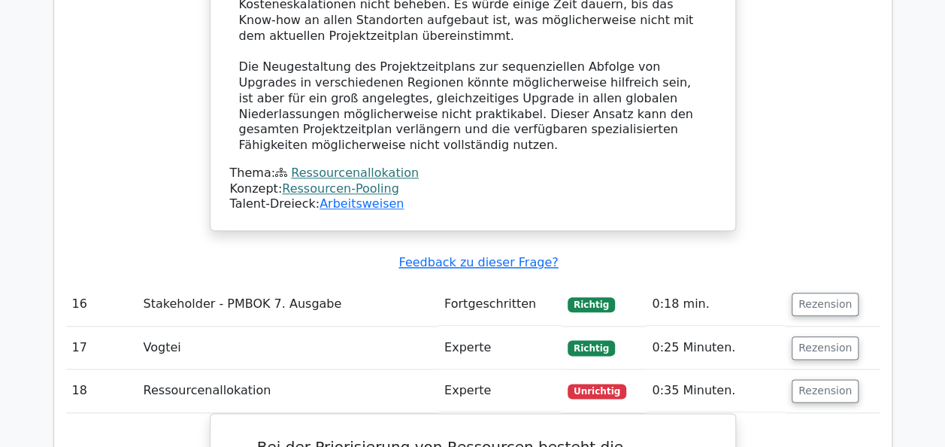
scroll to position [6392, 0]
